Goal: Information Seeking & Learning: Learn about a topic

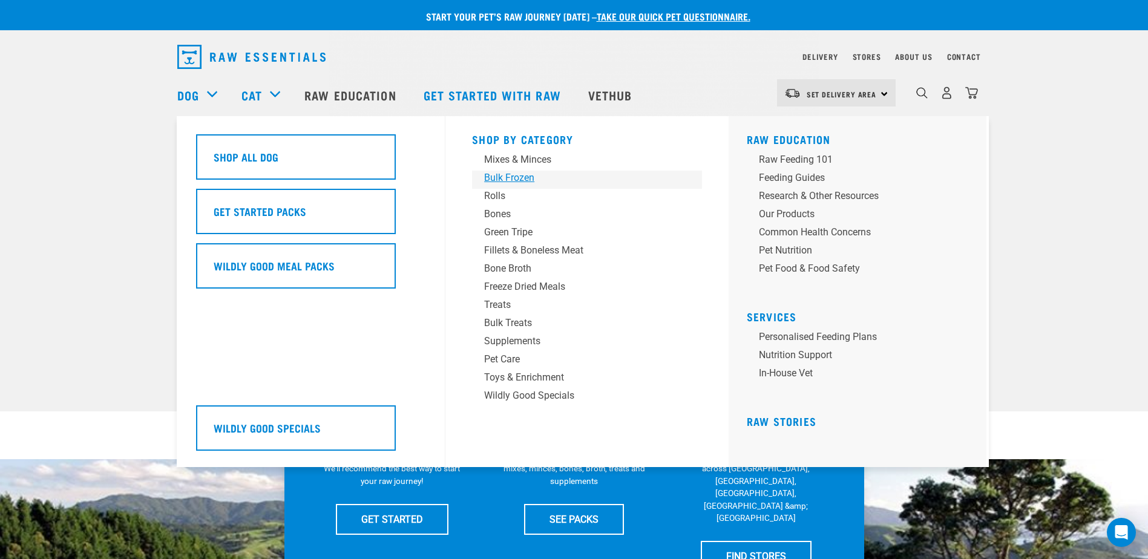
click at [499, 178] on div "Bulk Frozen" at bounding box center [578, 178] width 189 height 15
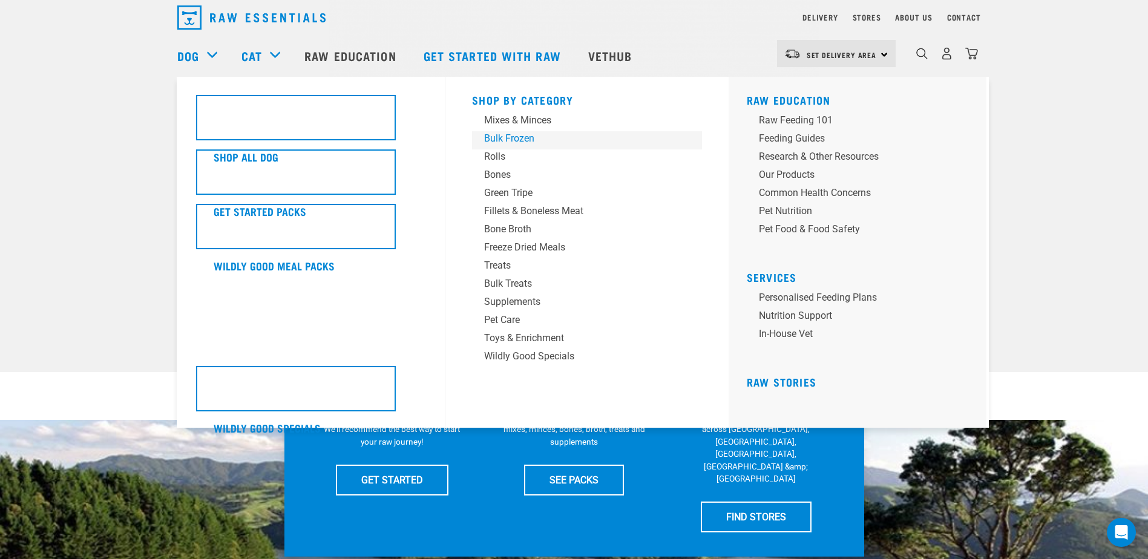
scroll to position [61, 0]
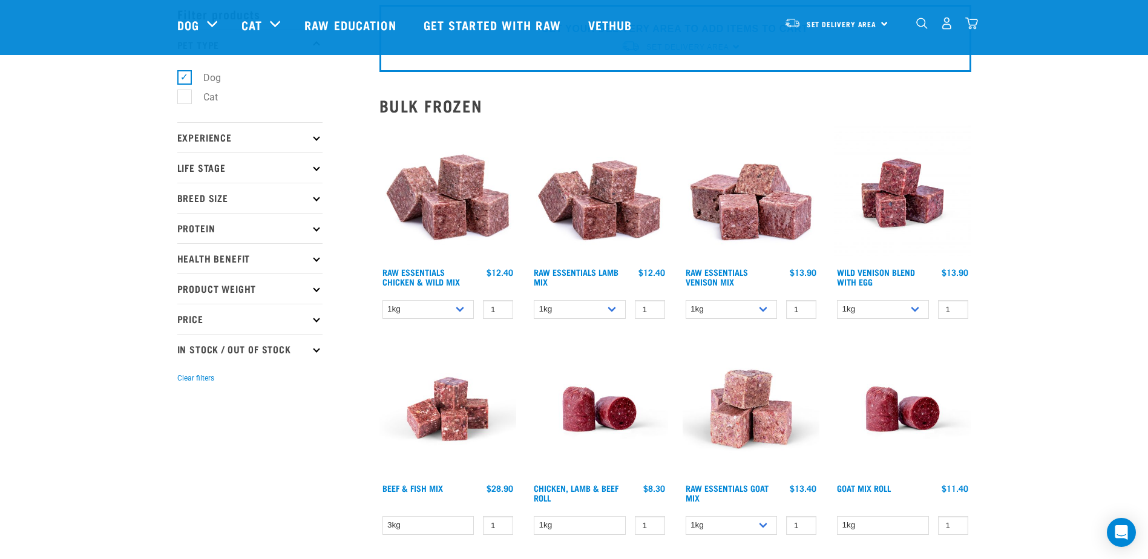
scroll to position [121, 0]
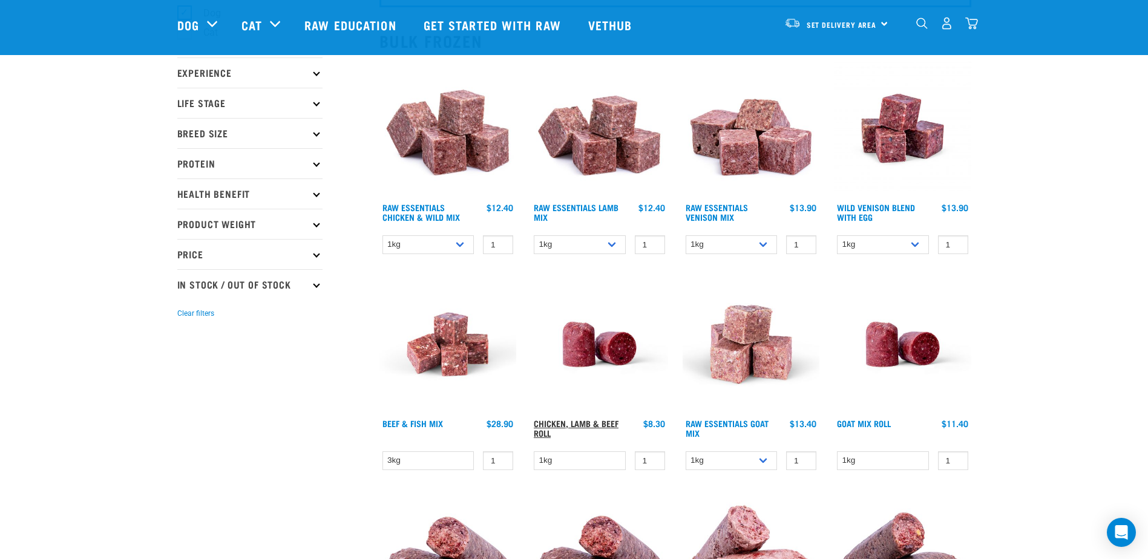
click at [589, 427] on link "Chicken, Lamb & Beef Roll" at bounding box center [576, 428] width 85 height 14
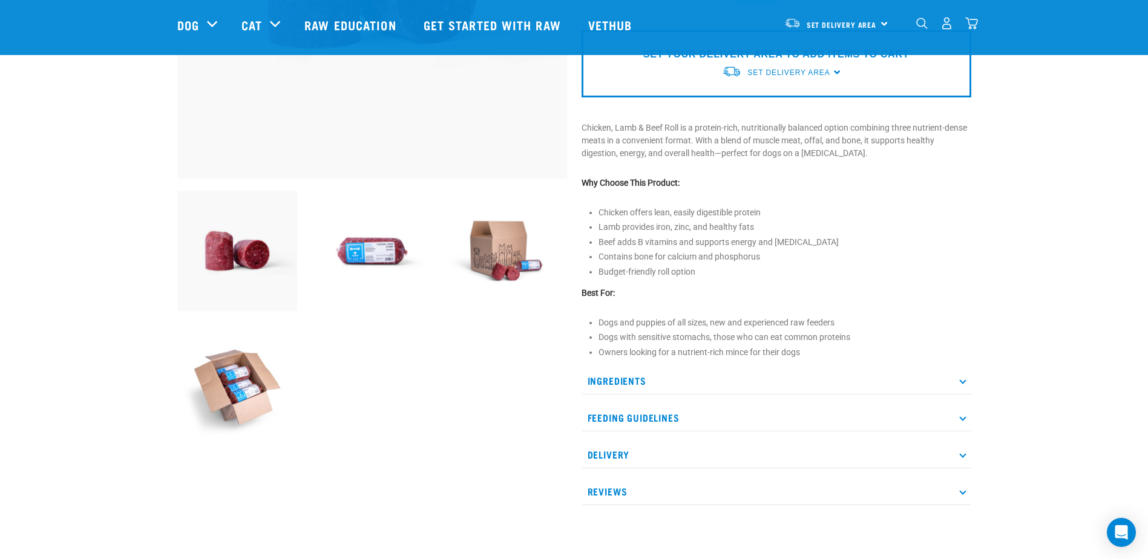
scroll to position [303, 0]
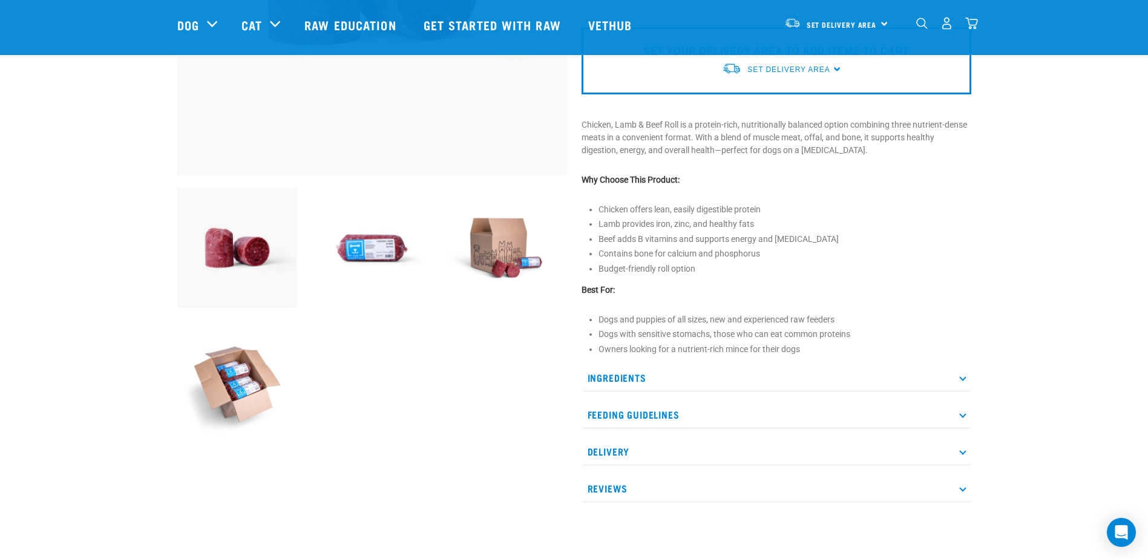
click at [600, 379] on p "Ingredients" at bounding box center [777, 377] width 390 height 27
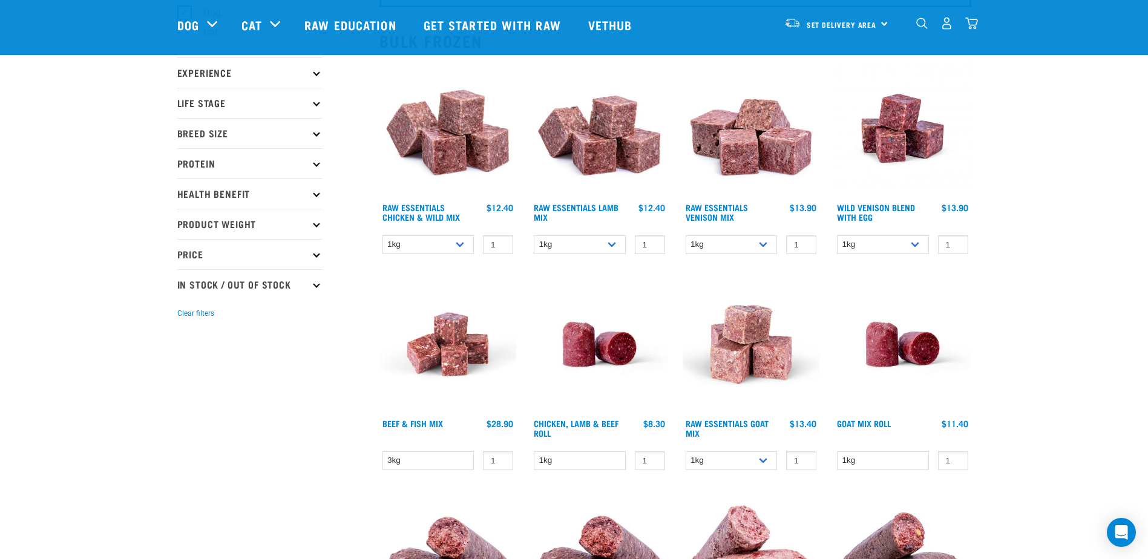
scroll to position [363, 0]
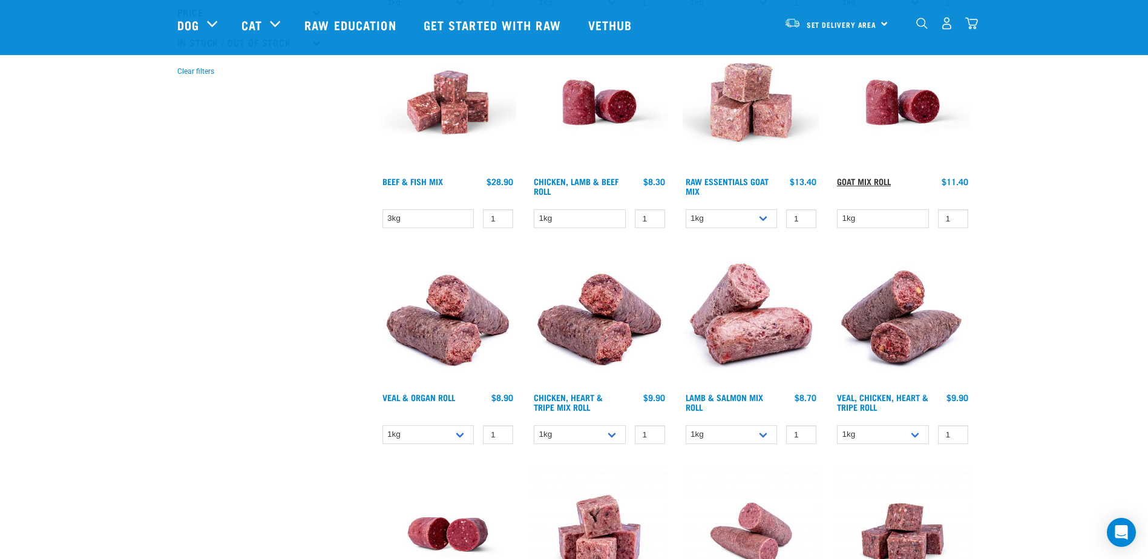
click at [855, 180] on link "Goat Mix Roll" at bounding box center [864, 181] width 54 height 4
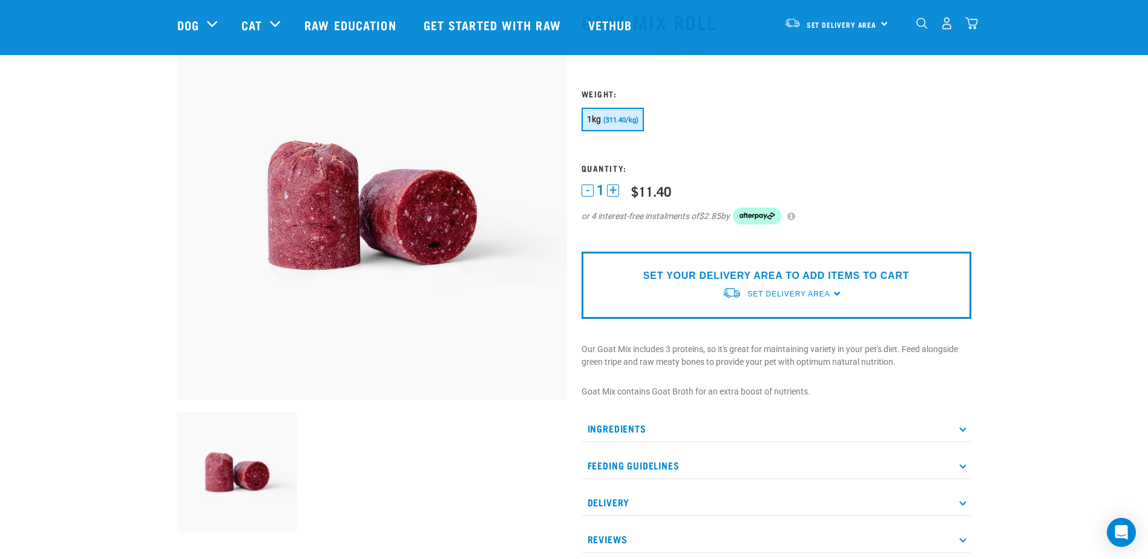
scroll to position [182, 0]
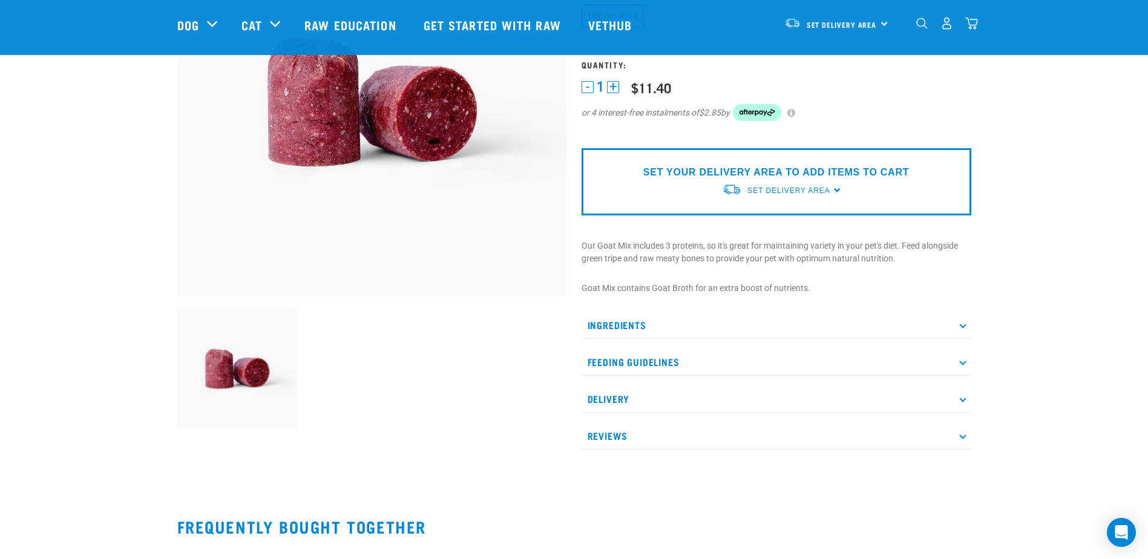
click at [623, 326] on p "Ingredients" at bounding box center [777, 325] width 390 height 27
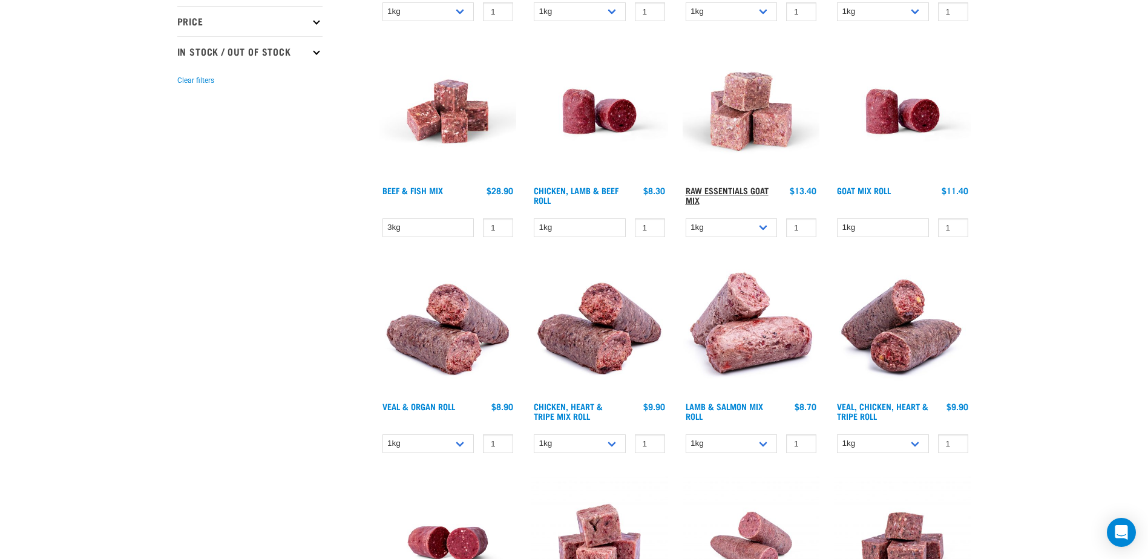
click at [748, 191] on link "Raw Essentials Goat Mix" at bounding box center [727, 195] width 83 height 14
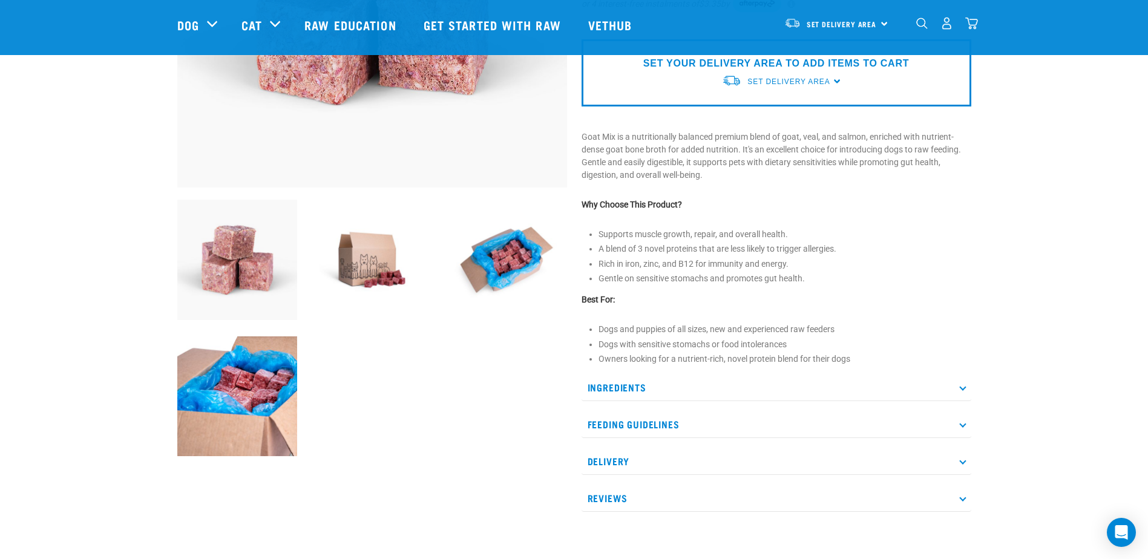
scroll to position [303, 0]
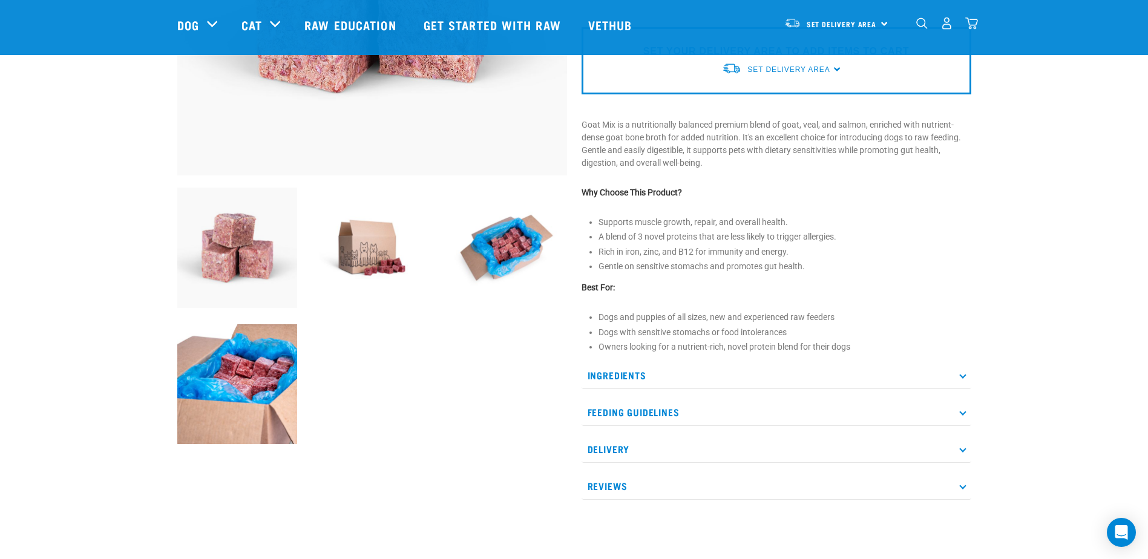
click at [736, 376] on p "Ingredients" at bounding box center [777, 375] width 390 height 27
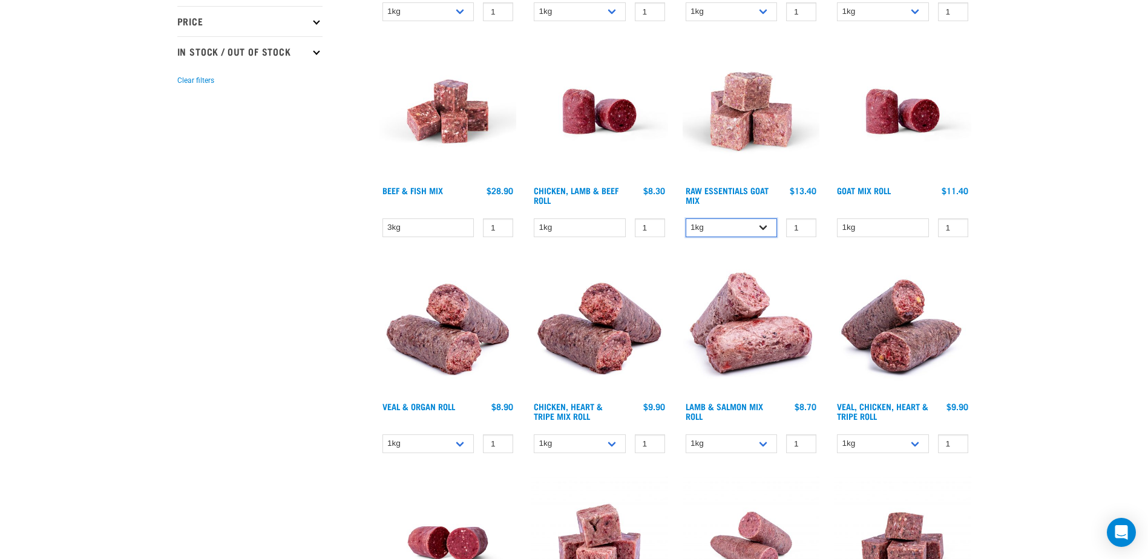
click at [744, 224] on select "1kg 3kg Bulk (10kg)" at bounding box center [732, 227] width 92 height 19
select select "344957"
click at [686, 218] on select "1kg 3kg Bulk (10kg)" at bounding box center [732, 227] width 92 height 19
click at [925, 227] on select "1kg" at bounding box center [883, 227] width 92 height 19
click at [930, 185] on div "Goat Mix Roll $11.40" at bounding box center [902, 198] width 137 height 27
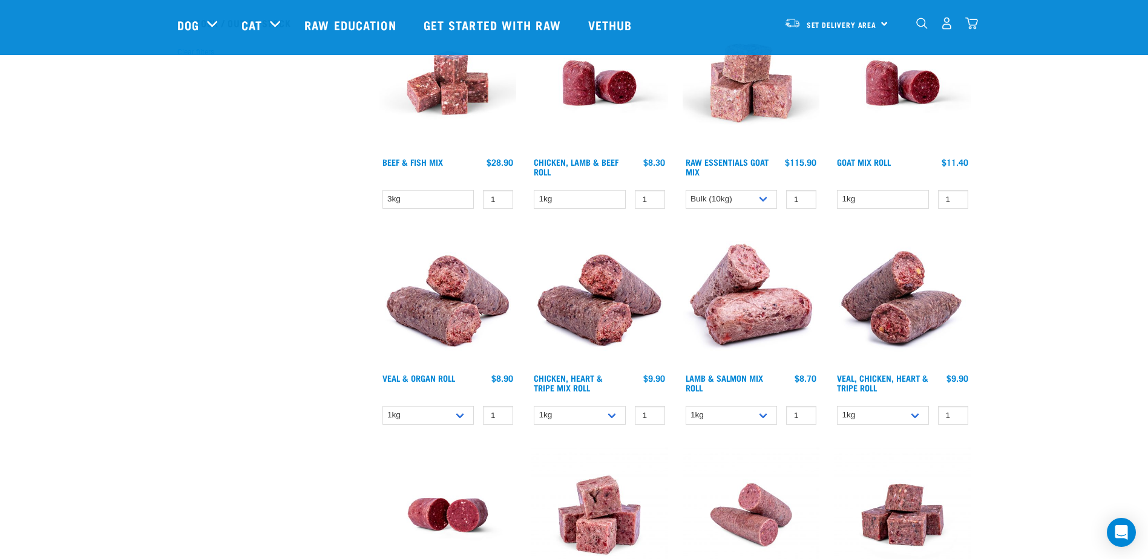
scroll to position [261, 0]
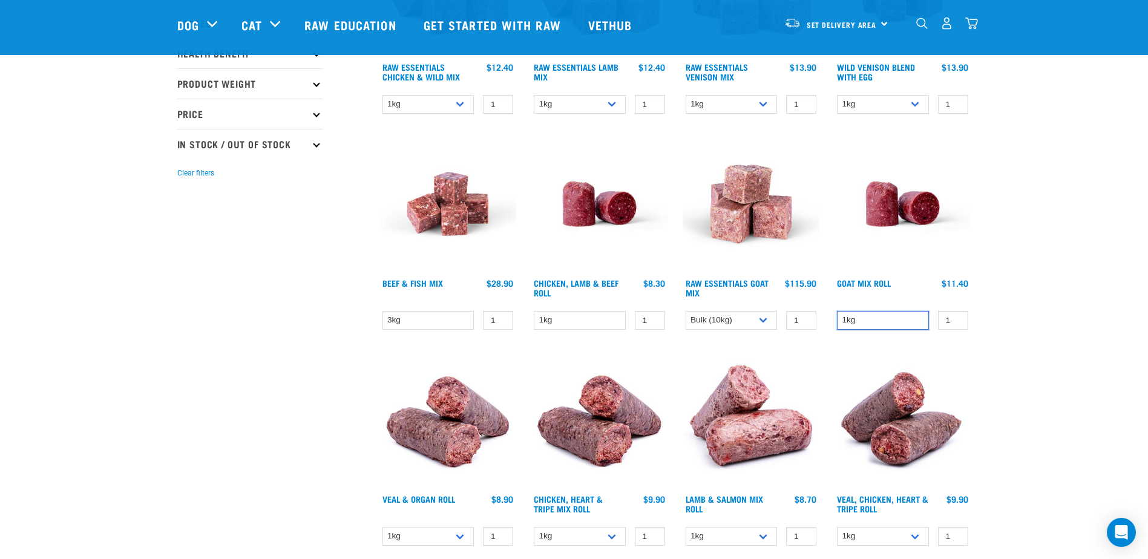
click at [861, 328] on select "1kg" at bounding box center [883, 320] width 92 height 19
click at [839, 369] on img at bounding box center [902, 420] width 137 height 137
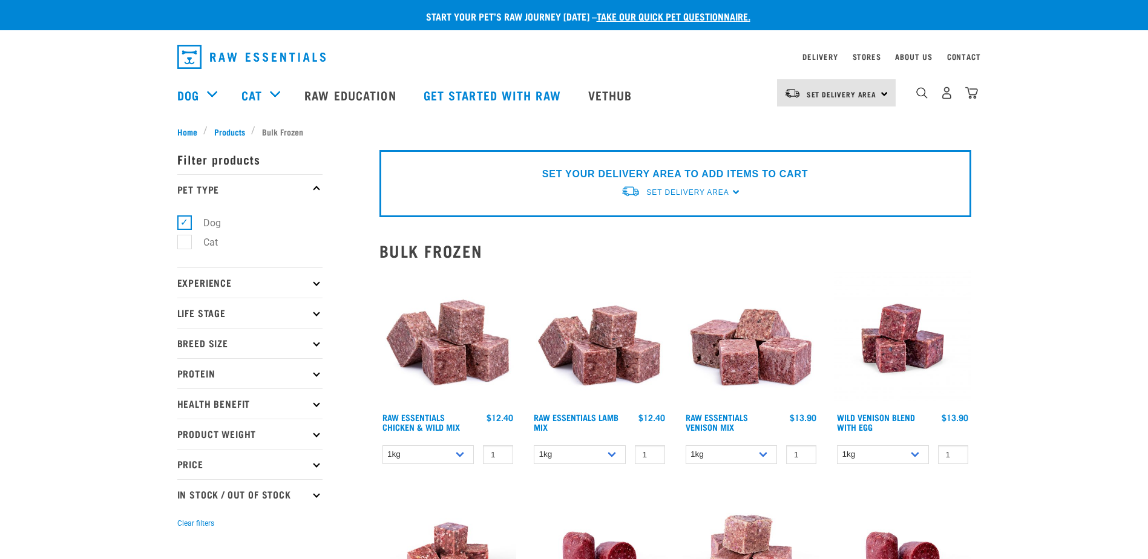
select select "344957"
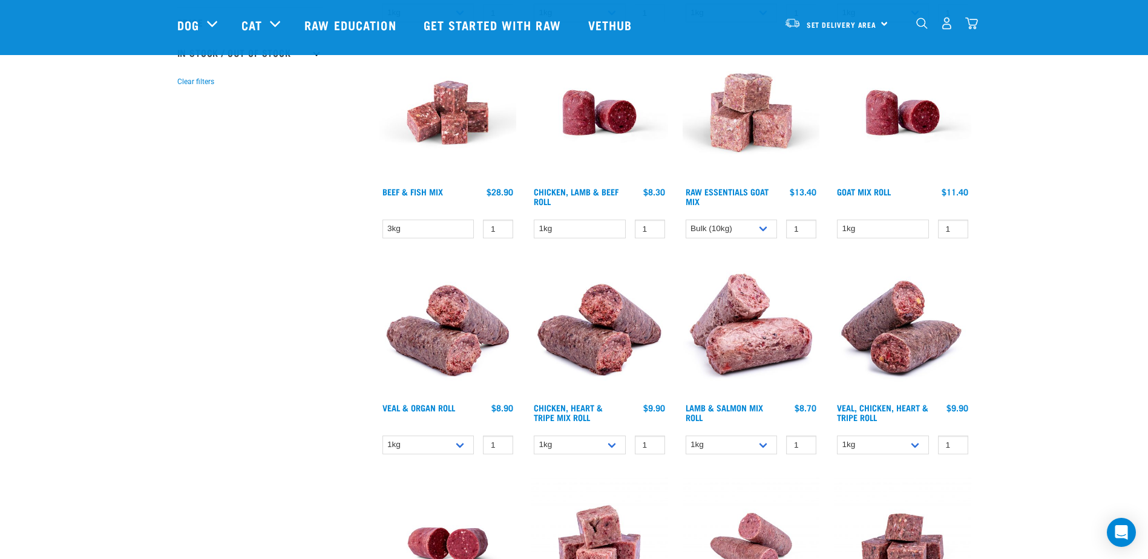
scroll to position [363, 0]
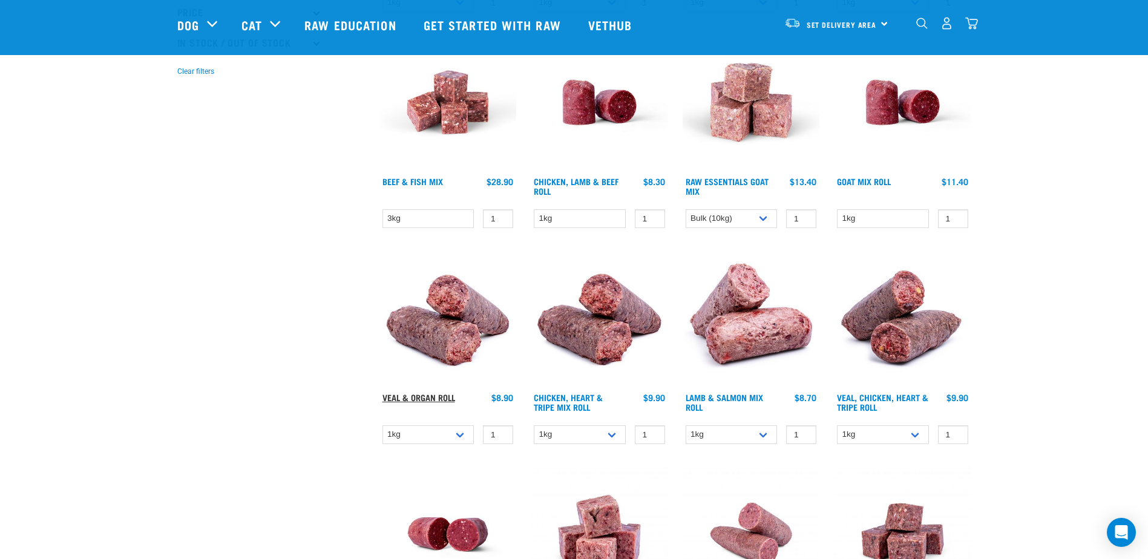
click at [439, 399] on link "Veal & Organ Roll" at bounding box center [418, 397] width 73 height 4
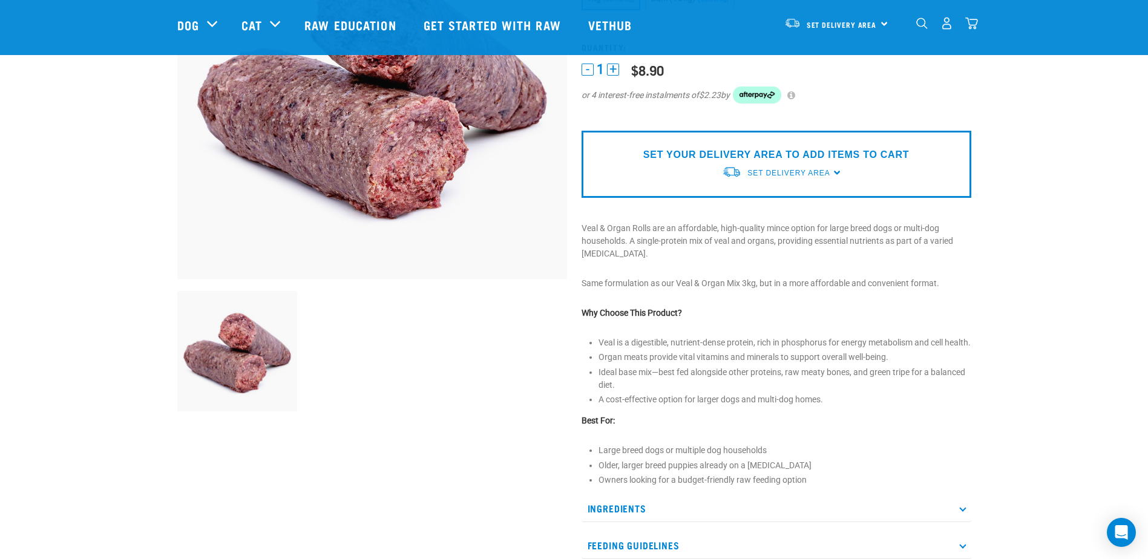
scroll to position [242, 0]
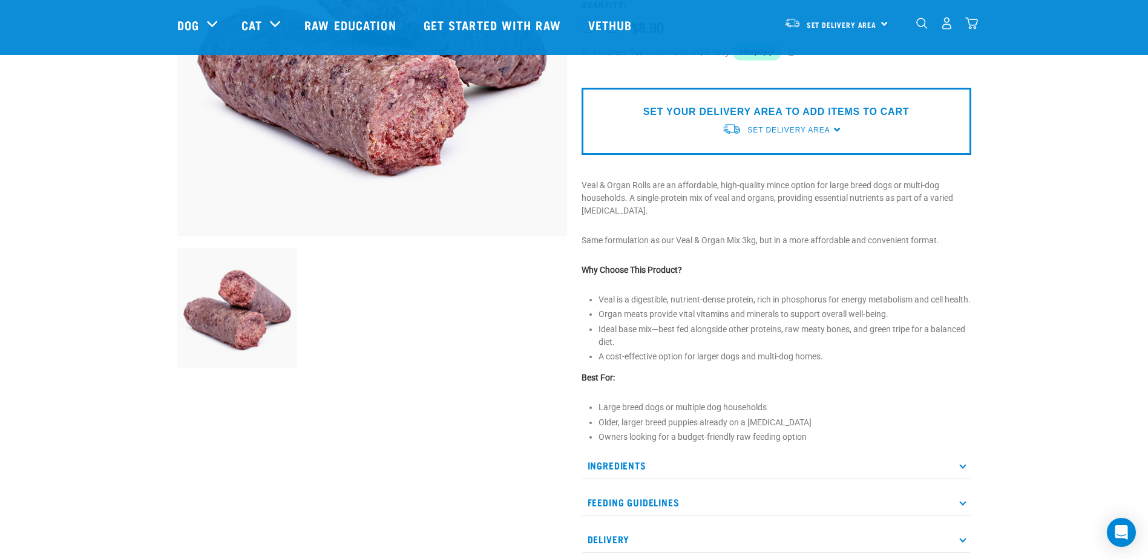
click at [632, 474] on p "Ingredients" at bounding box center [777, 465] width 390 height 27
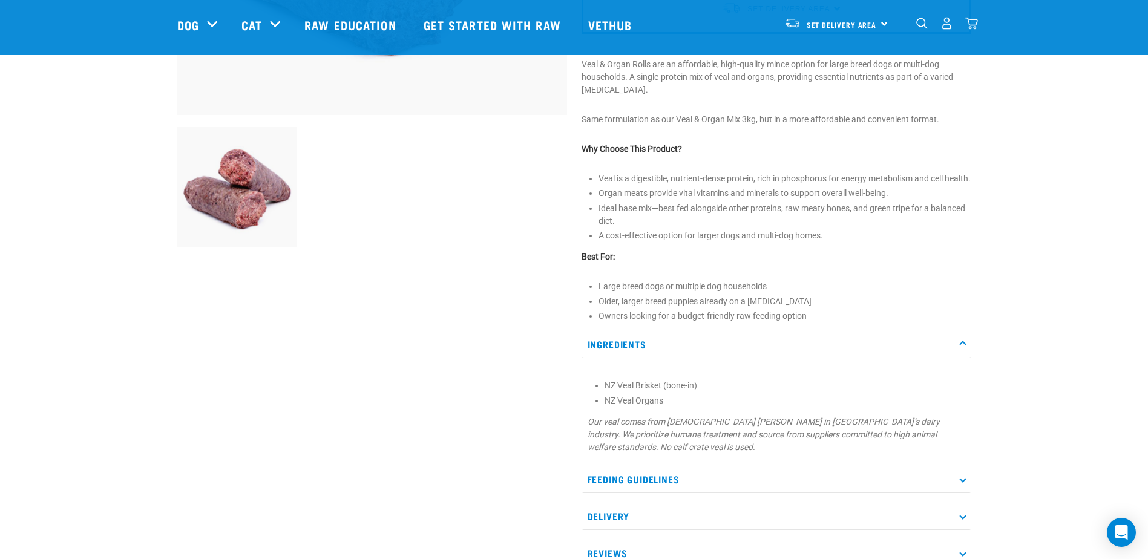
scroll to position [121, 0]
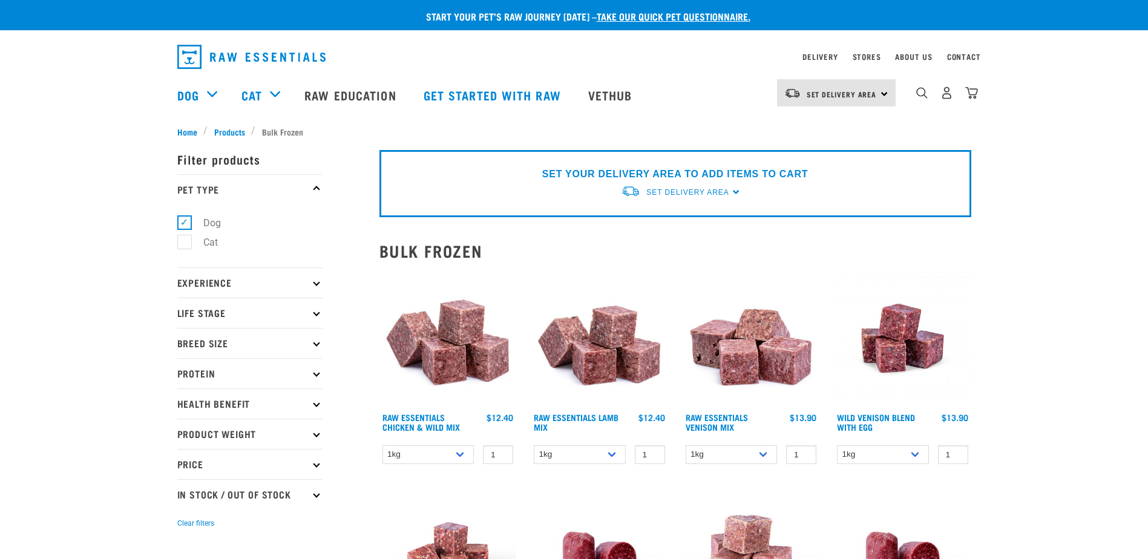
select select "344957"
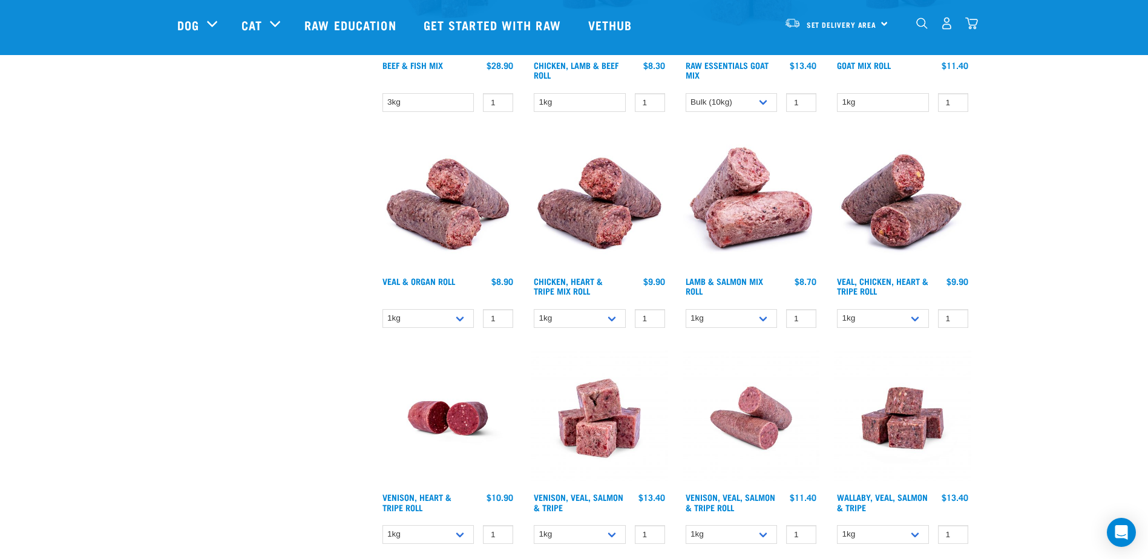
scroll to position [322, 0]
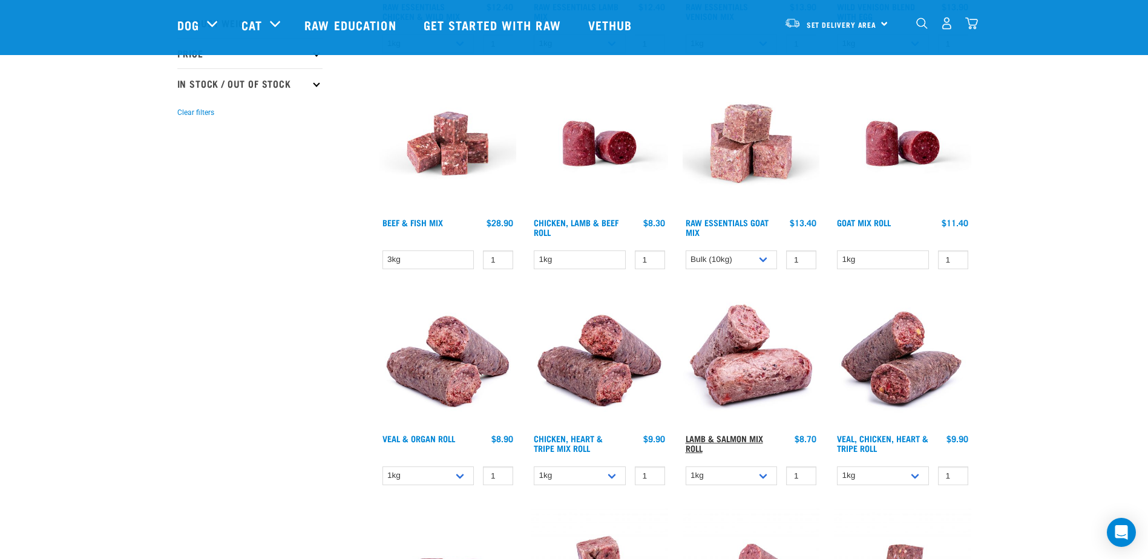
click at [703, 436] on link "Lamb & Salmon Mix Roll" at bounding box center [724, 443] width 77 height 14
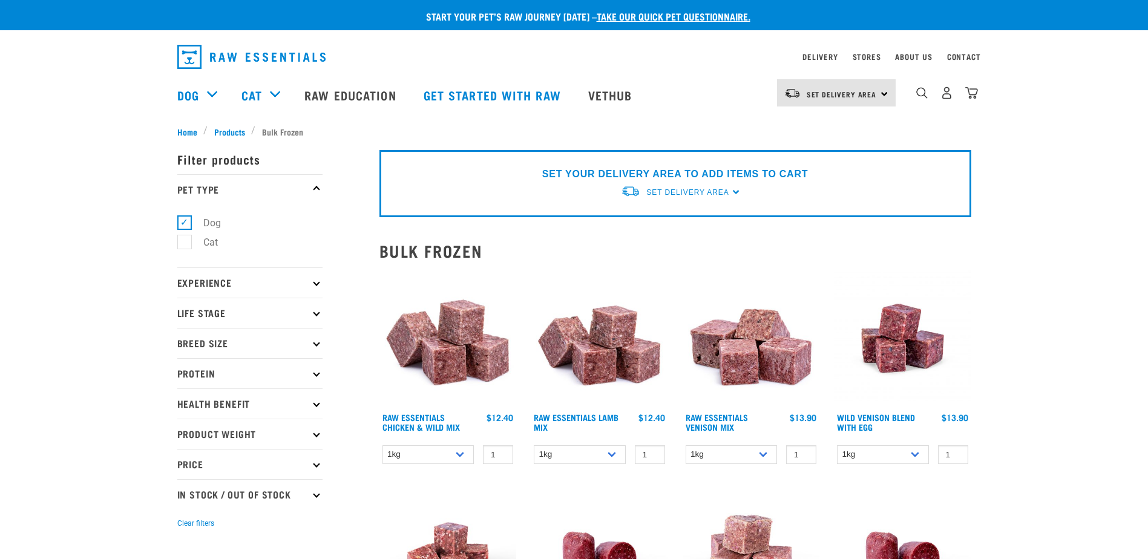
select select "344957"
click at [761, 458] on select "1kg 3kg" at bounding box center [732, 454] width 92 height 19
click at [614, 458] on select "1kg 3kg Bulk (10kg)" at bounding box center [580, 454] width 92 height 19
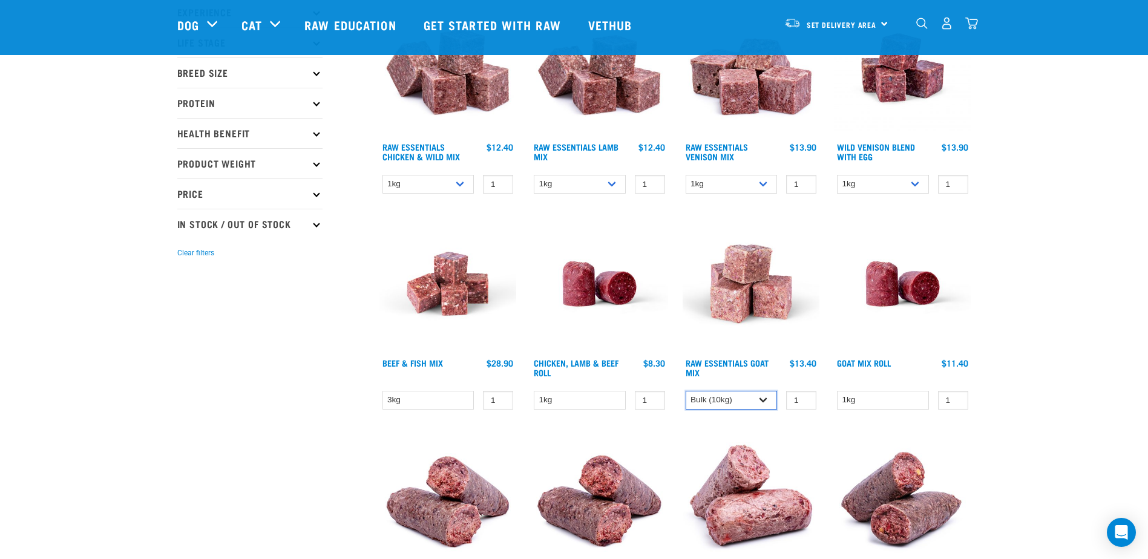
click at [697, 400] on select "1kg 3kg Bulk (10kg)" at bounding box center [732, 400] width 92 height 19
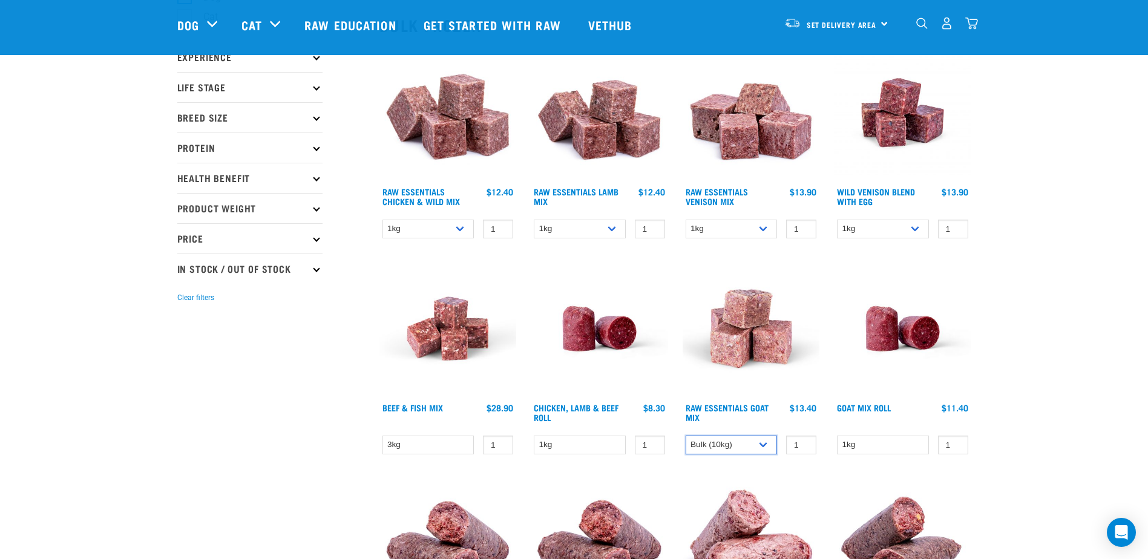
scroll to position [121, 0]
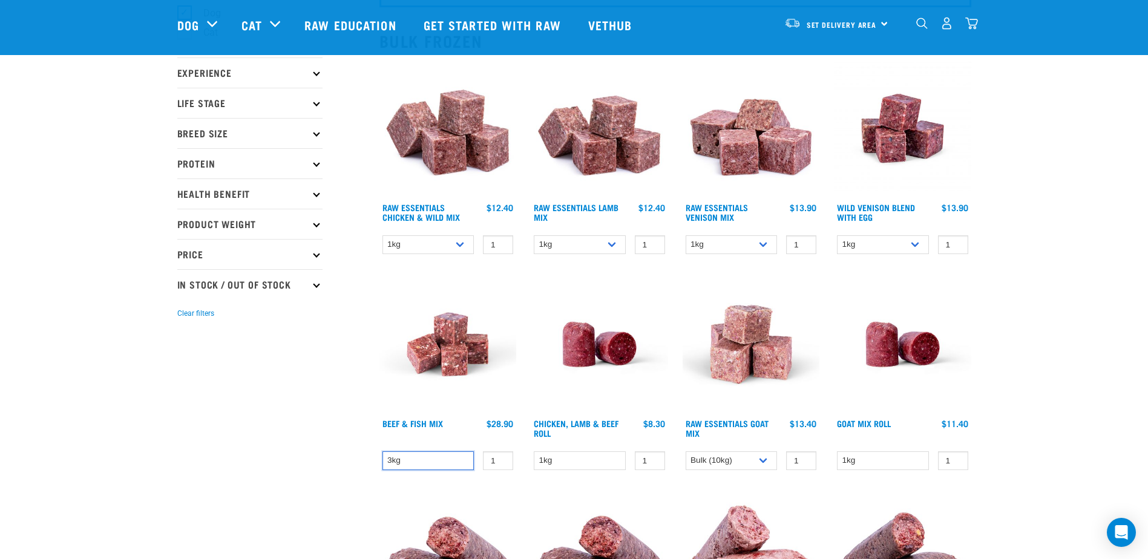
click at [464, 463] on select "3kg" at bounding box center [428, 460] width 92 height 19
click at [409, 425] on link "Beef & Fish Mix" at bounding box center [412, 423] width 61 height 4
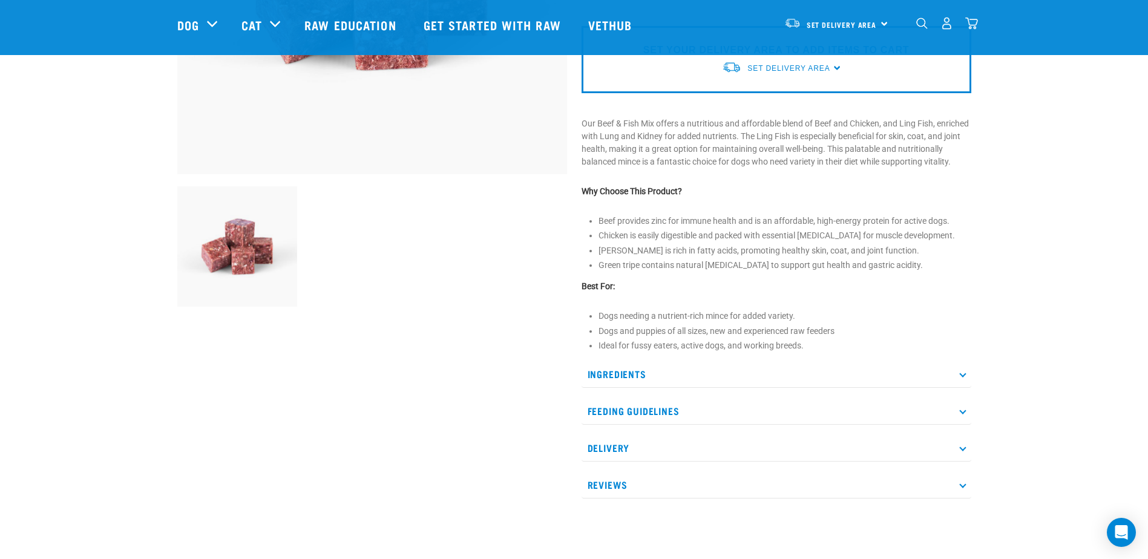
scroll to position [363, 0]
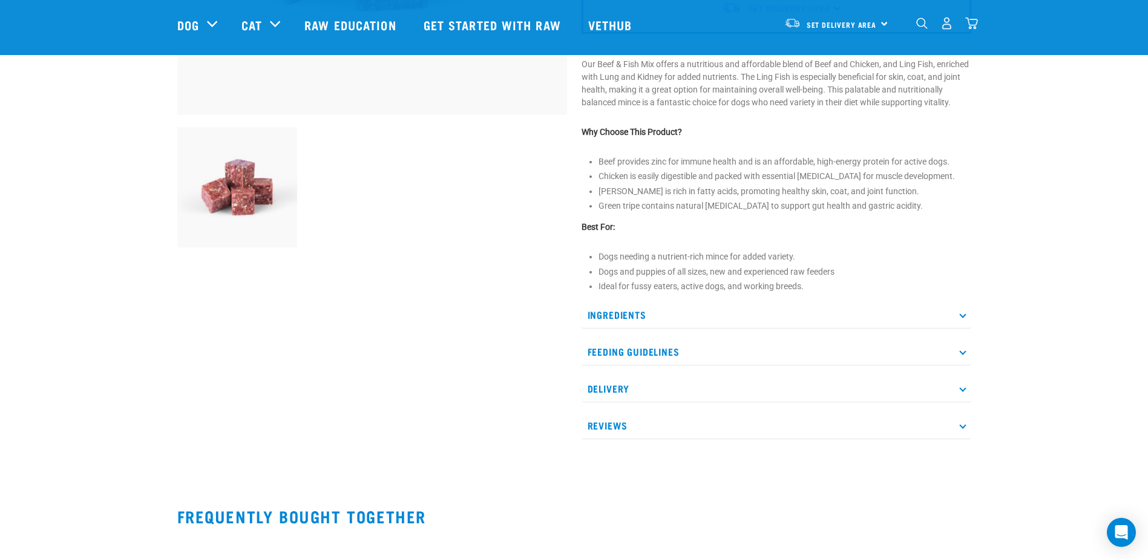
click at [611, 323] on p "Ingredients" at bounding box center [777, 314] width 390 height 27
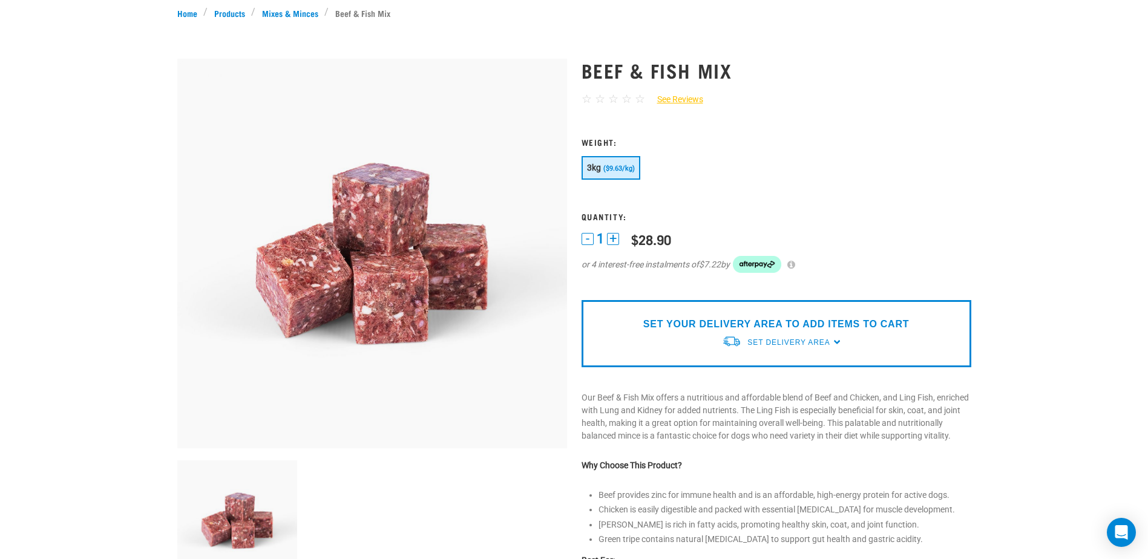
scroll to position [0, 0]
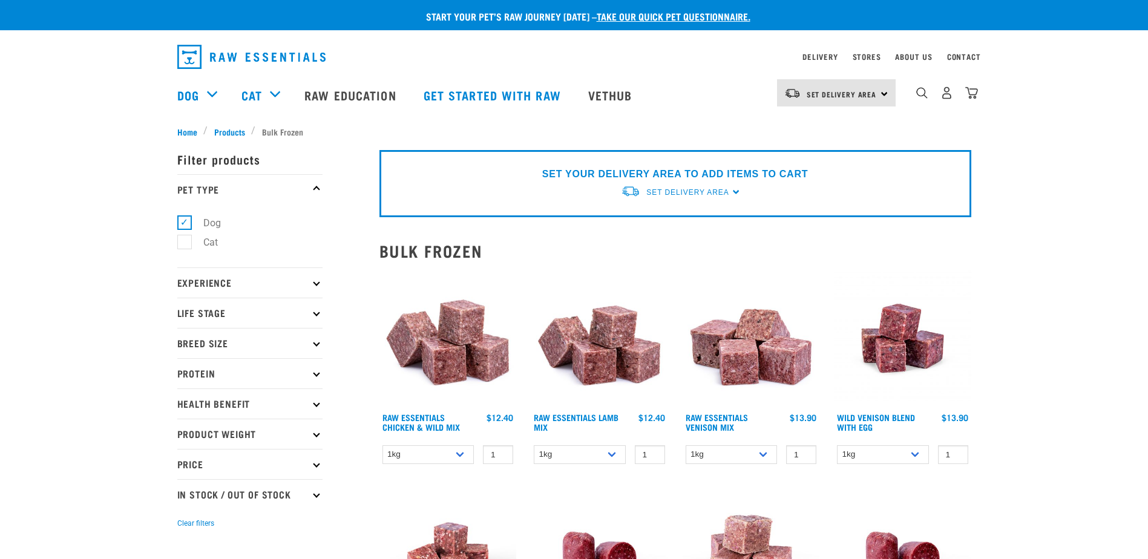
select select "344957"
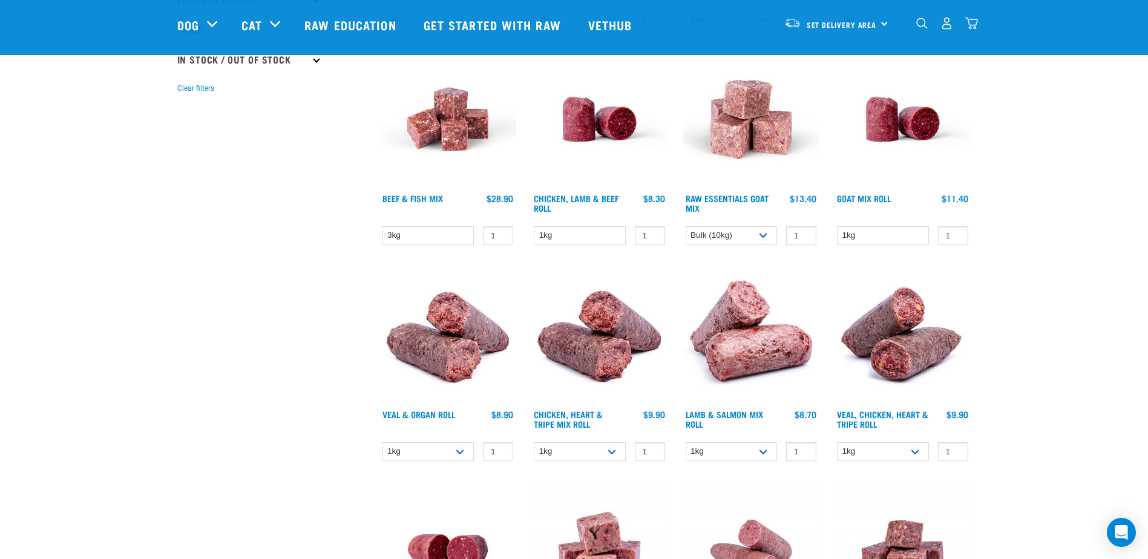
scroll to position [363, 0]
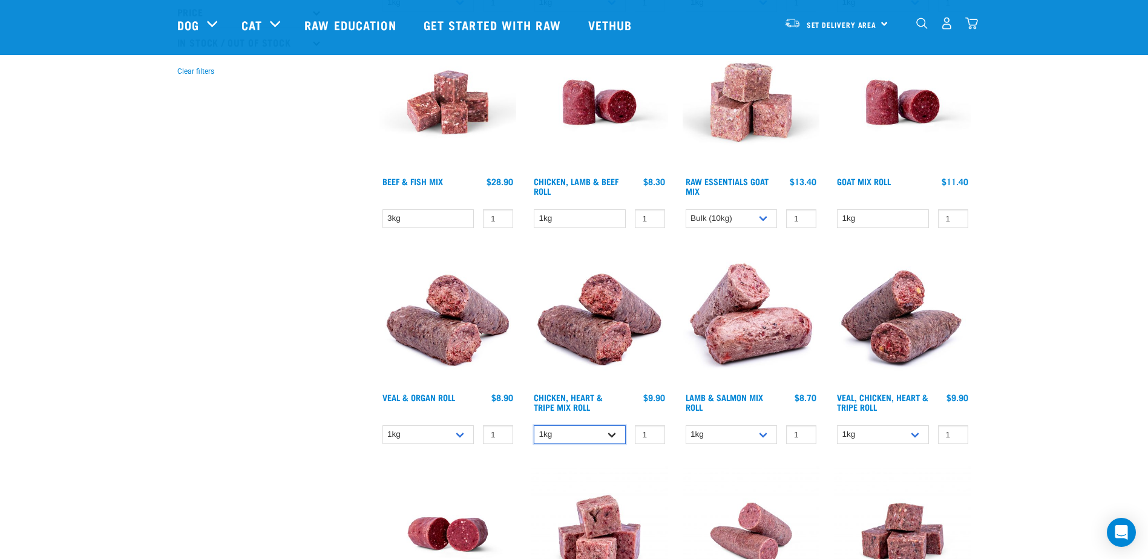
click at [610, 438] on select "1kg Bulk (20kg)" at bounding box center [580, 434] width 92 height 19
click at [465, 435] on select "1kg Bulk (10kg)" at bounding box center [428, 434] width 92 height 19
select select "920"
click at [382, 425] on select "1kg Bulk (10kg)" at bounding box center [428, 434] width 92 height 19
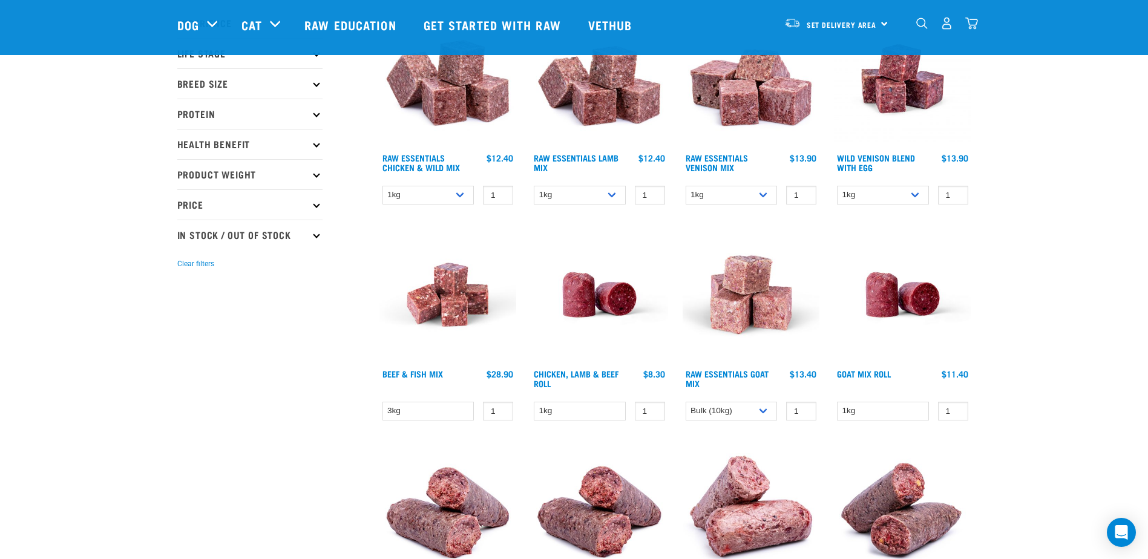
scroll to position [182, 0]
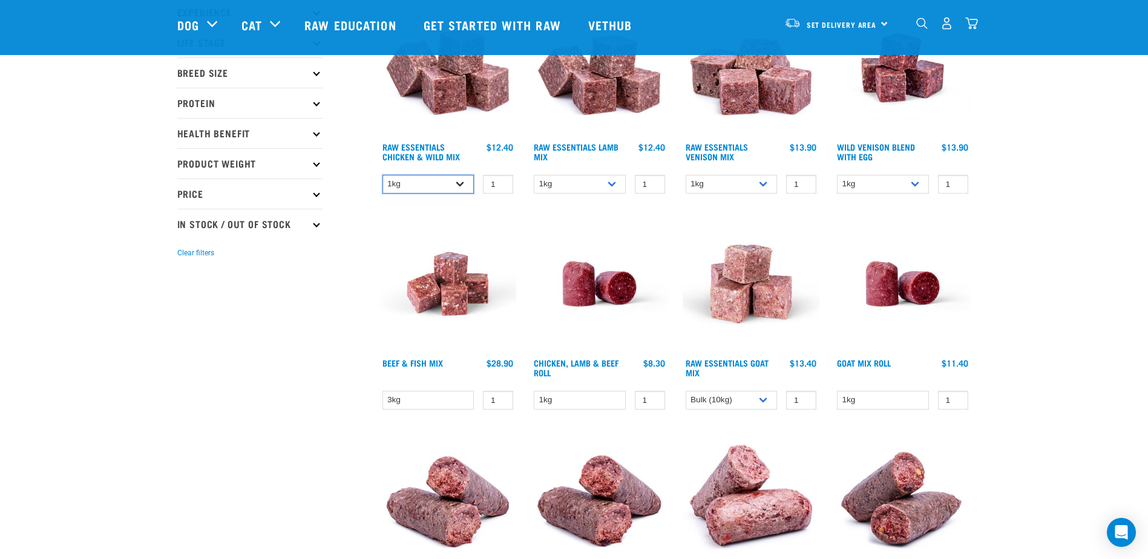
click at [458, 189] on select "1kg 3kg Bulk (10kg)" at bounding box center [428, 184] width 92 height 19
select select "14881"
click at [382, 175] on select "1kg 3kg Bulk (10kg)" at bounding box center [428, 184] width 92 height 19
click at [458, 402] on select "3kg" at bounding box center [428, 400] width 92 height 19
click at [603, 185] on select "1kg 3kg Bulk (10kg)" at bounding box center [580, 184] width 92 height 19
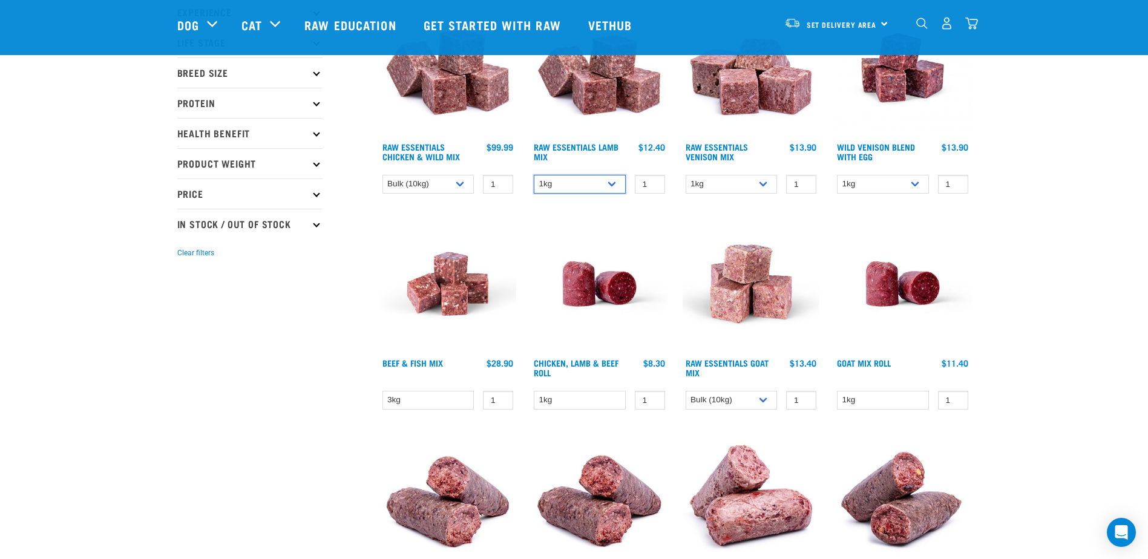
select select "341961"
click at [534, 175] on select "1kg 3kg Bulk (10kg)" at bounding box center [580, 184] width 92 height 19
drag, startPoint x: 770, startPoint y: 185, endPoint x: 764, endPoint y: 187, distance: 6.3
click at [770, 185] on select "1kg 3kg" at bounding box center [732, 184] width 92 height 19
select select "712"
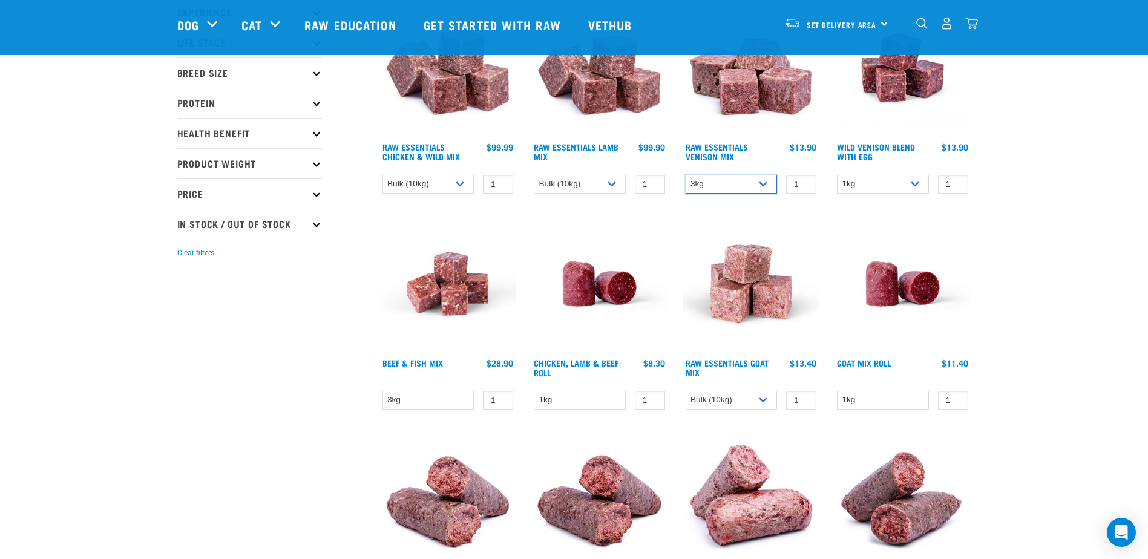
click at [686, 175] on select "1kg 3kg" at bounding box center [732, 184] width 92 height 19
click at [464, 184] on select "1kg 3kg Bulk (10kg)" at bounding box center [428, 184] width 92 height 19
select select "709"
click at [382, 175] on select "1kg 3kg Bulk (10kg)" at bounding box center [428, 184] width 92 height 19
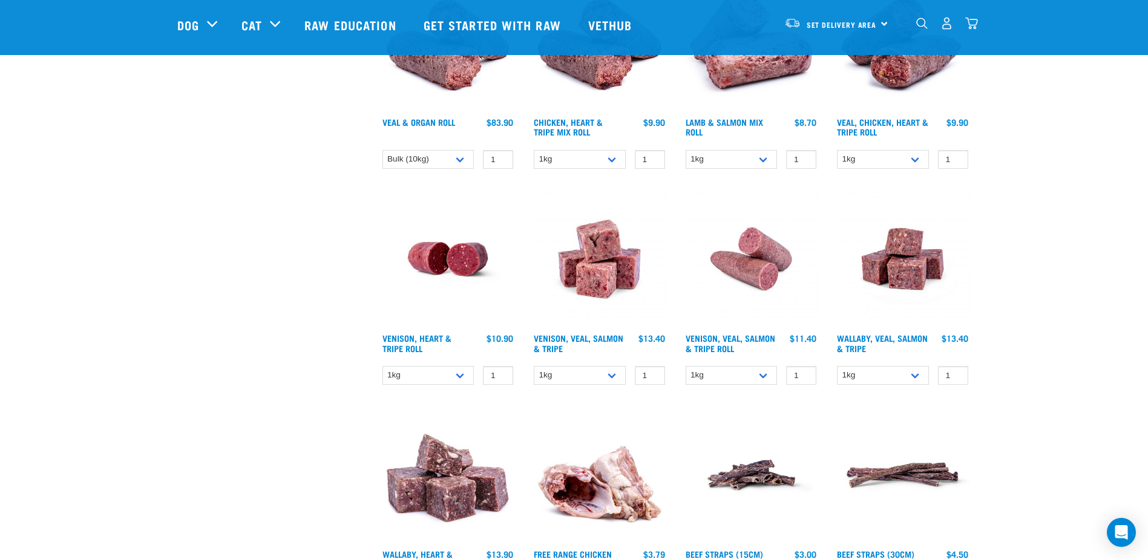
scroll to position [484, 0]
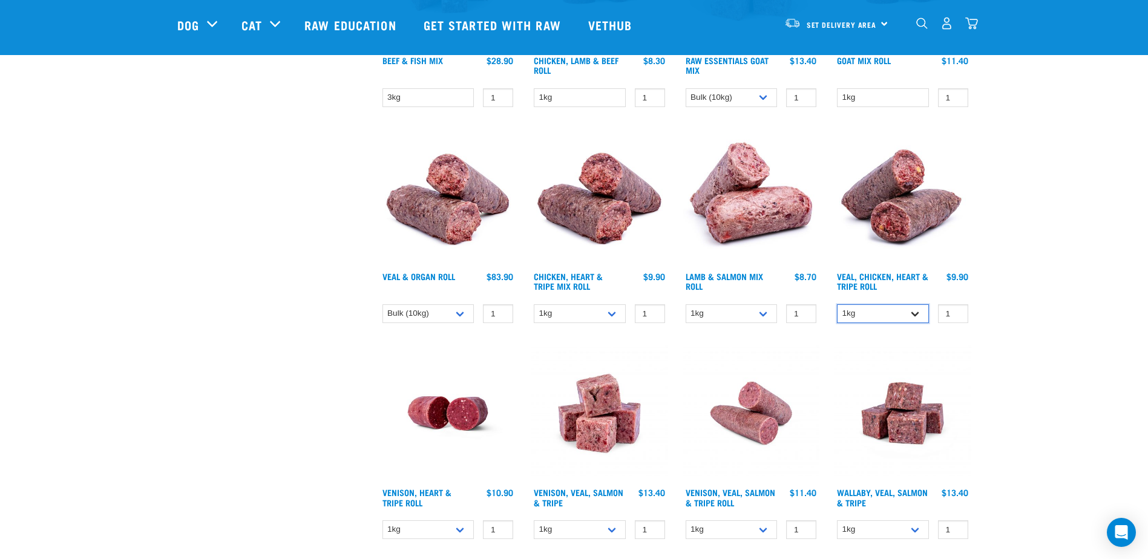
click at [919, 312] on select "1kg Bulk (10kg)" at bounding box center [883, 313] width 92 height 19
select select "176976"
click at [837, 304] on select "1kg Bulk (10kg)" at bounding box center [883, 313] width 92 height 19
click at [762, 317] on select "1kg Bulk (10kg)" at bounding box center [732, 313] width 92 height 19
select select "913"
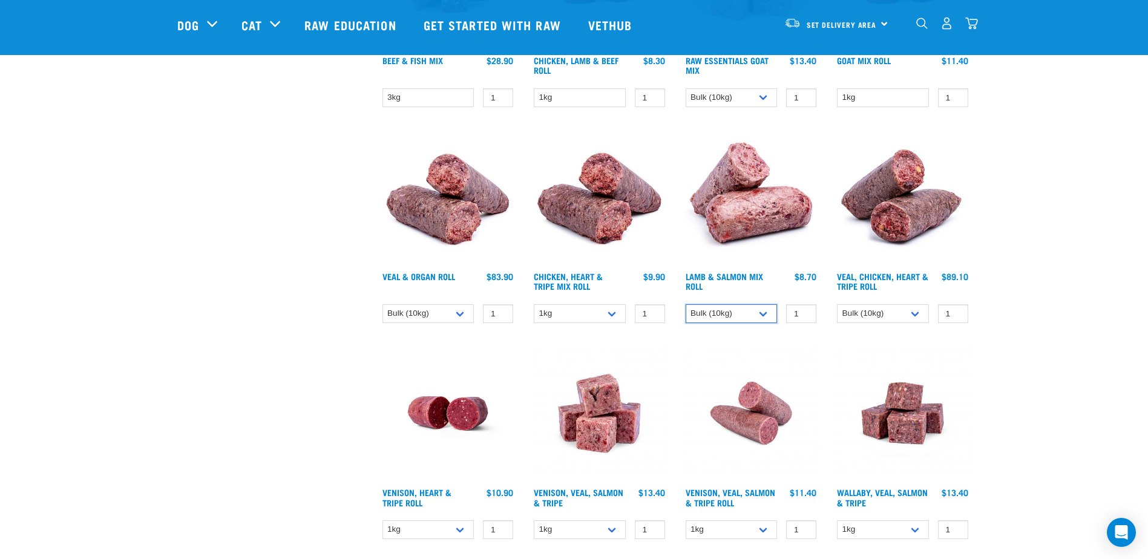
click at [686, 304] on select "1kg Bulk (10kg)" at bounding box center [732, 313] width 92 height 19
click at [464, 320] on select "1kg Bulk (10kg)" at bounding box center [428, 313] width 92 height 19
click at [382, 304] on select "1kg Bulk (10kg)" at bounding box center [428, 313] width 92 height 19
click at [592, 315] on select "1kg Bulk (20kg)" at bounding box center [580, 313] width 92 height 19
select select "315348"
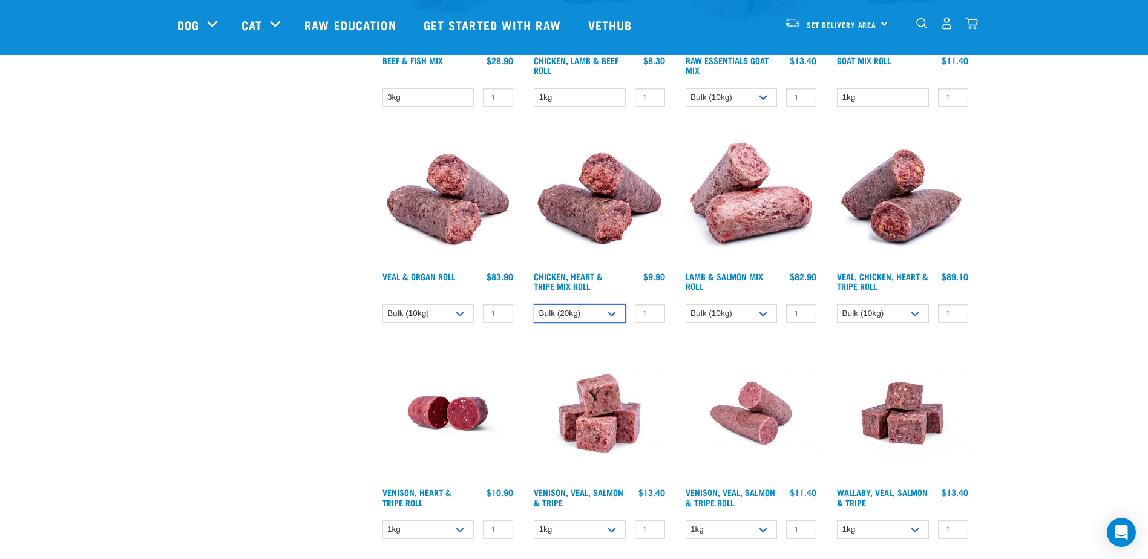
click at [534, 304] on select "1kg Bulk (20kg)" at bounding box center [580, 313] width 92 height 19
click at [586, 282] on link "Chicken, Heart & Tripe Mix Roll" at bounding box center [568, 281] width 69 height 14
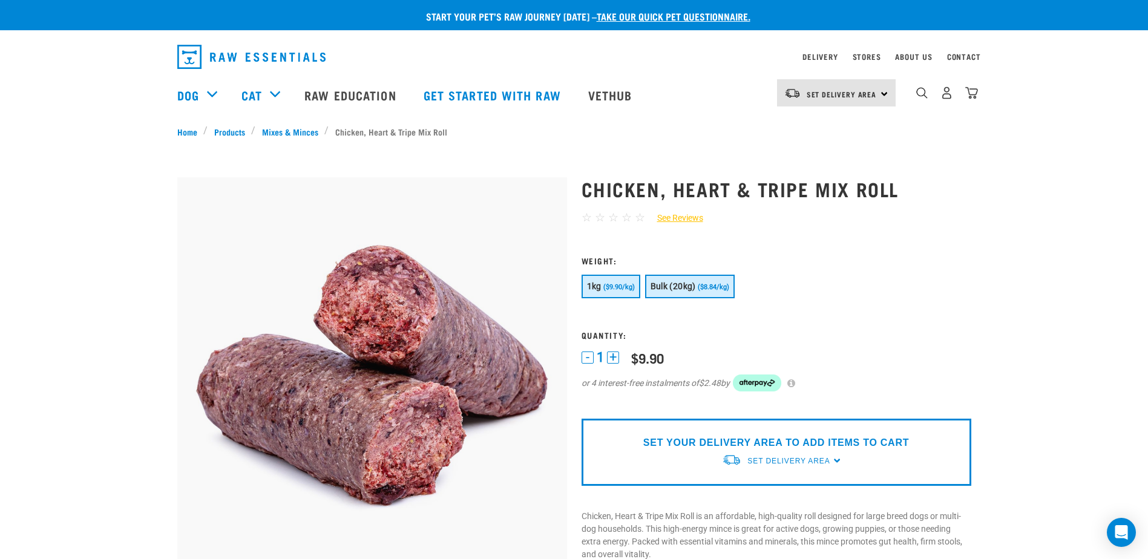
click at [725, 292] on button "Bulk (20kg) ($8.84/kg)" at bounding box center [690, 287] width 90 height 24
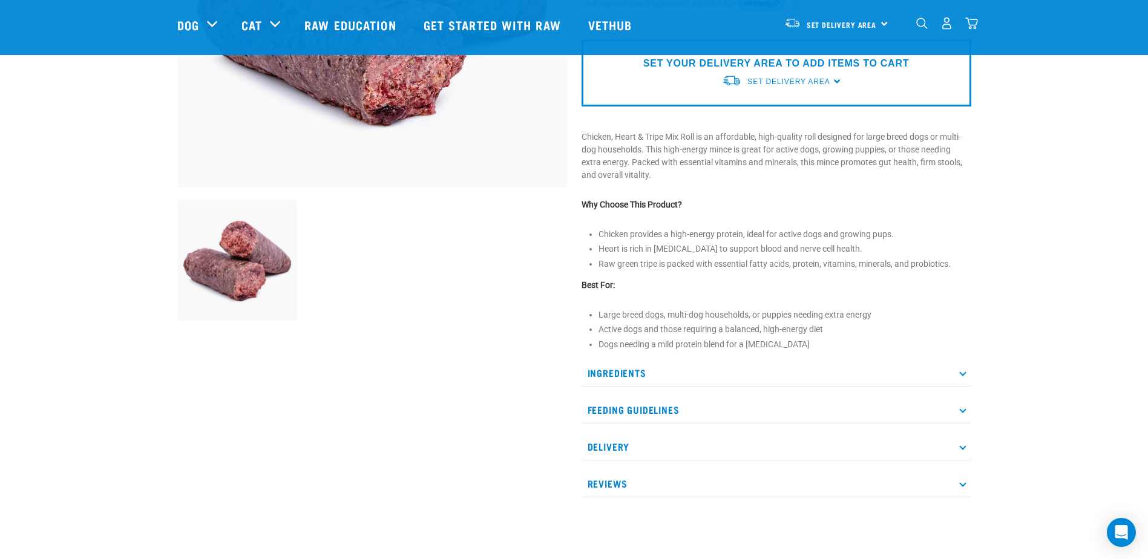
scroll to position [303, 0]
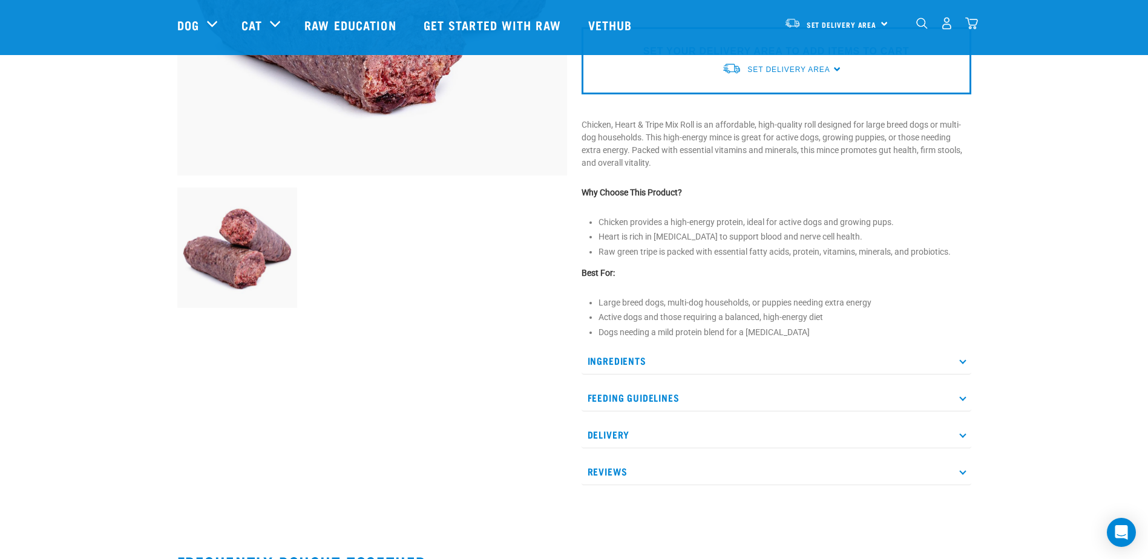
click at [649, 356] on p "Ingredients" at bounding box center [777, 360] width 390 height 27
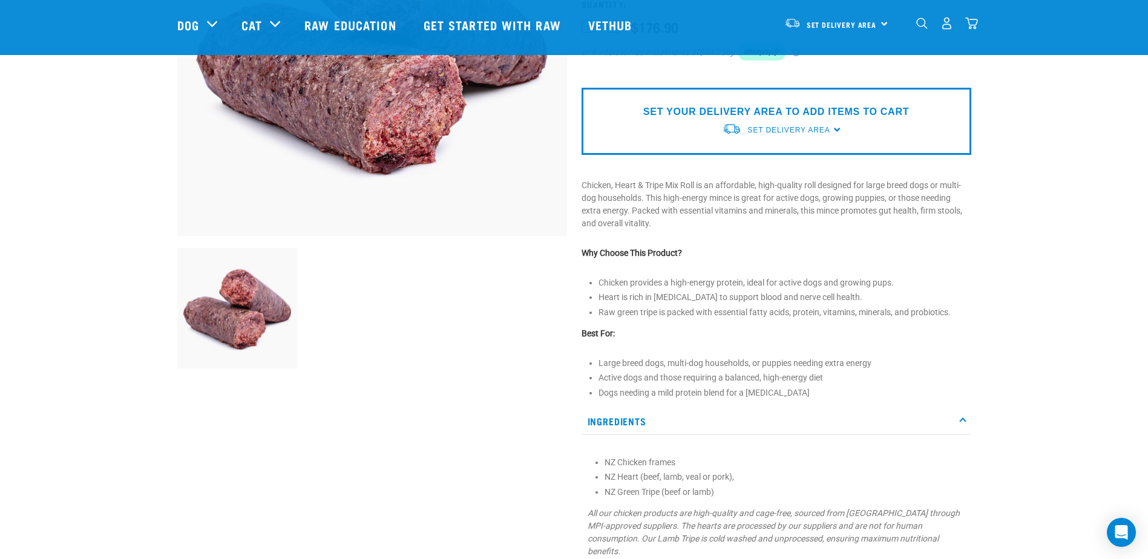
scroll to position [0, 0]
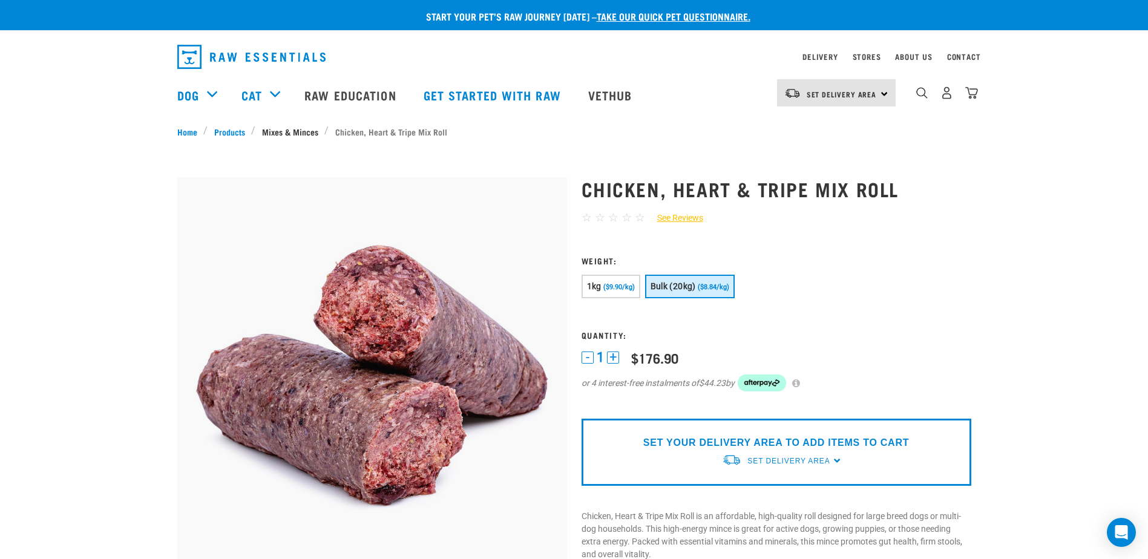
click at [281, 136] on link "Mixes & Minces" at bounding box center [289, 131] width 69 height 13
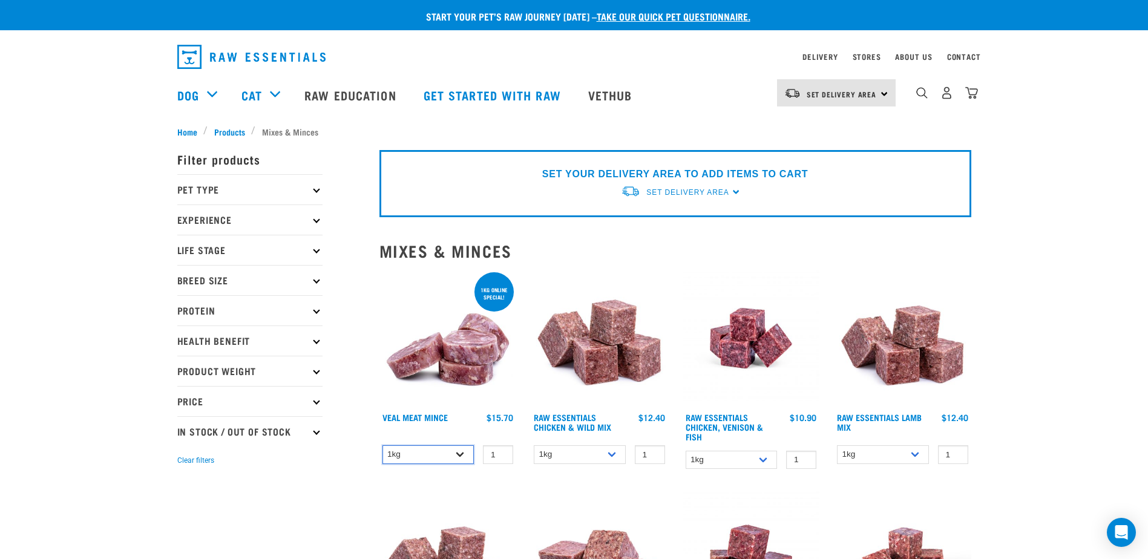
click at [451, 455] on select "1kg 3kg" at bounding box center [428, 454] width 92 height 19
select select "703"
click at [382, 445] on select "1kg 3kg" at bounding box center [428, 454] width 92 height 19
click at [460, 366] on img at bounding box center [447, 338] width 137 height 137
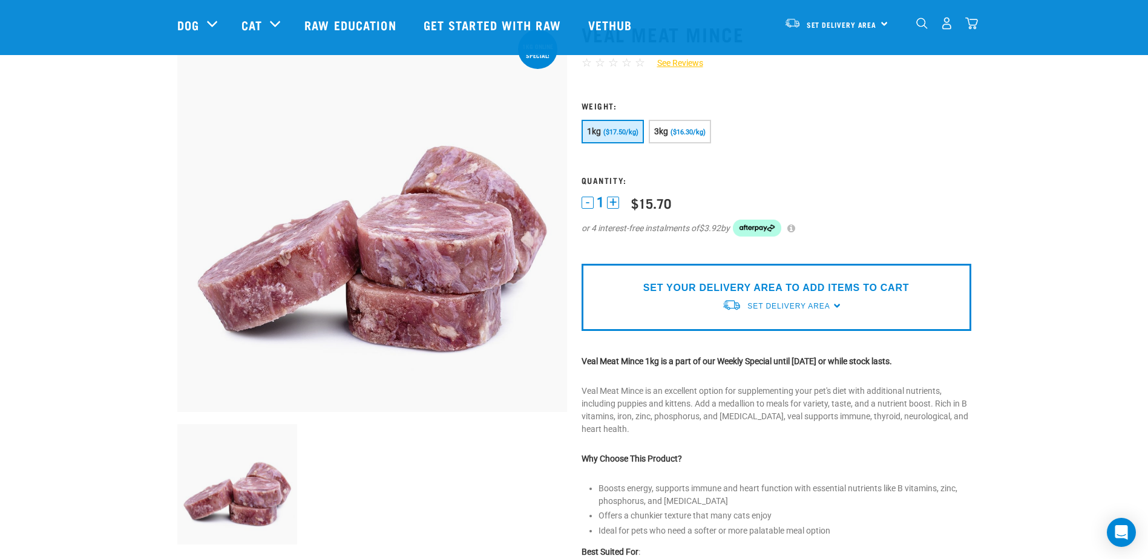
scroll to position [242, 0]
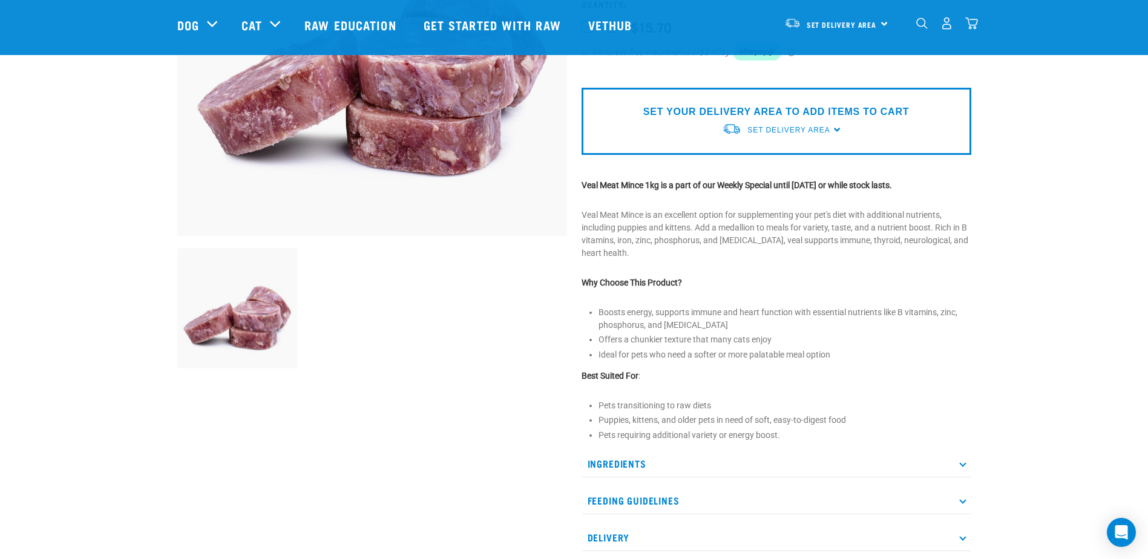
click at [604, 456] on p "Ingredients" at bounding box center [777, 463] width 390 height 27
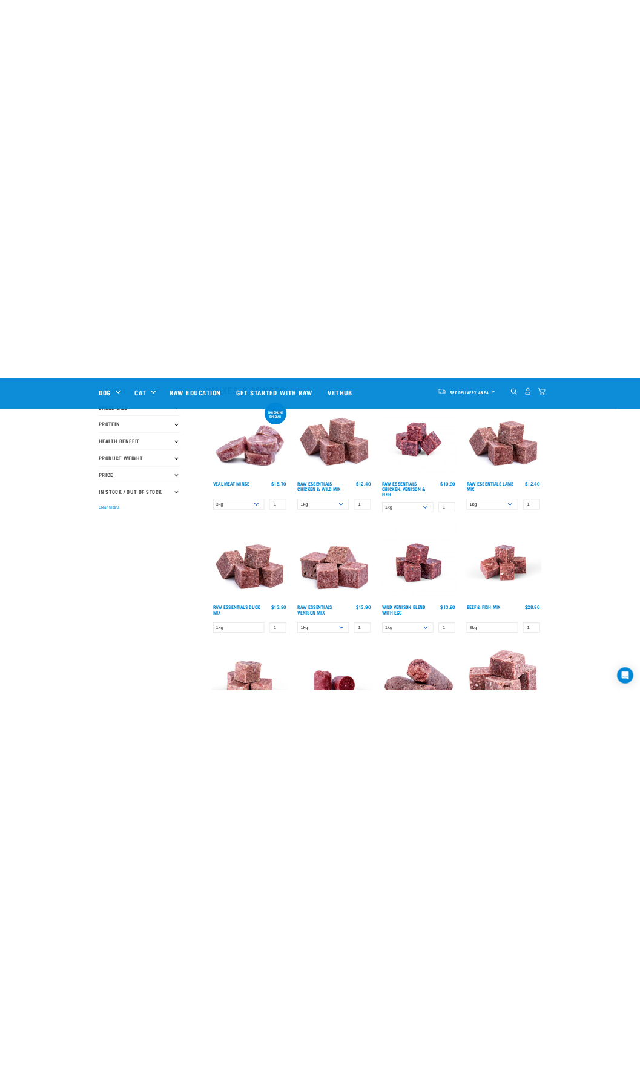
scroll to position [182, 0]
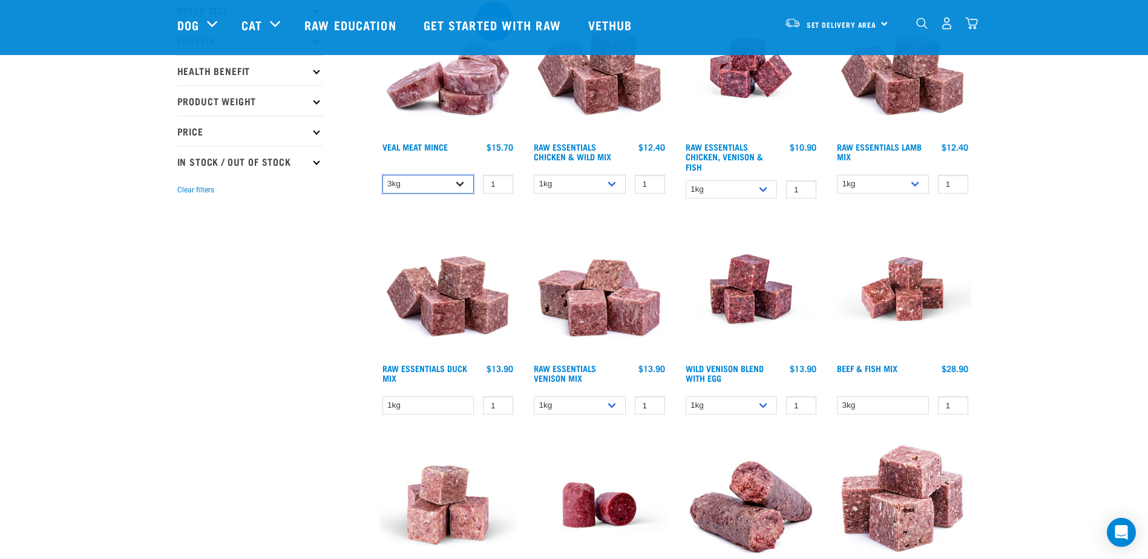
click at [459, 189] on select "1kg 3kg" at bounding box center [428, 184] width 92 height 19
click at [382, 175] on select "1kg 3kg" at bounding box center [428, 184] width 92 height 19
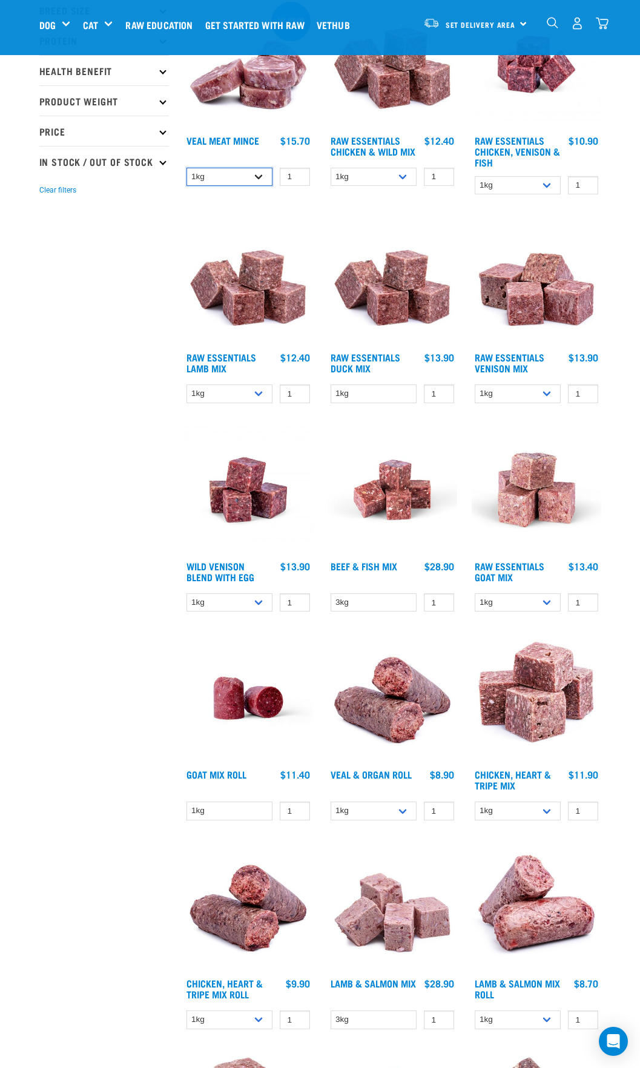
click at [255, 179] on select "1kg 3kg" at bounding box center [229, 177] width 87 height 19
select select "703"
click at [186, 168] on select "1kg 3kg" at bounding box center [229, 177] width 87 height 19
click at [232, 141] on link "Veal Meat Mince" at bounding box center [222, 139] width 73 height 5
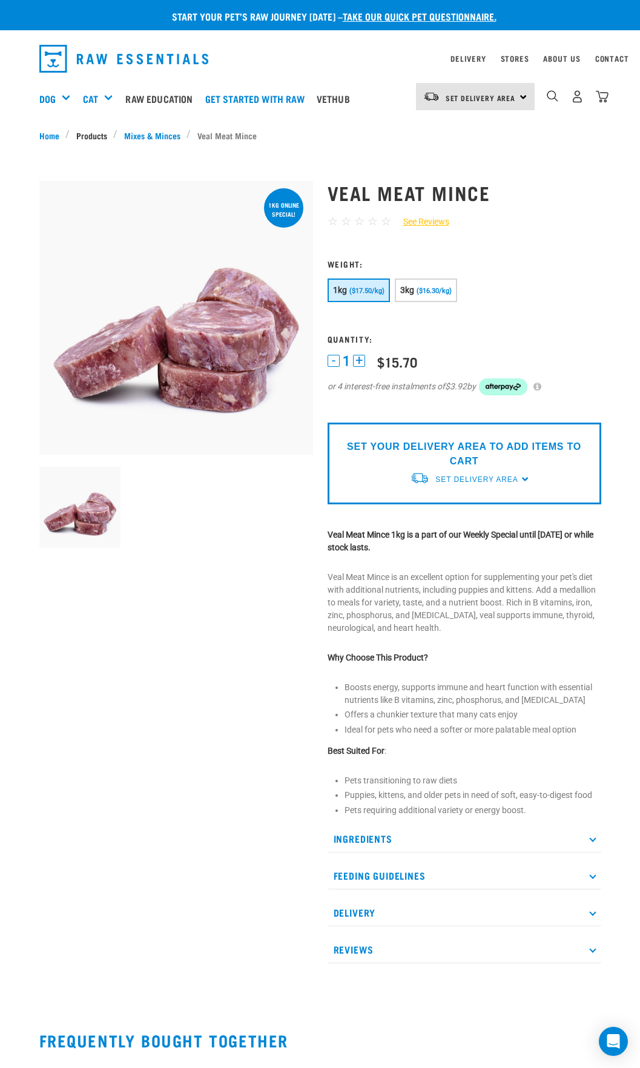
click at [96, 136] on link "Products" at bounding box center [92, 135] width 44 height 13
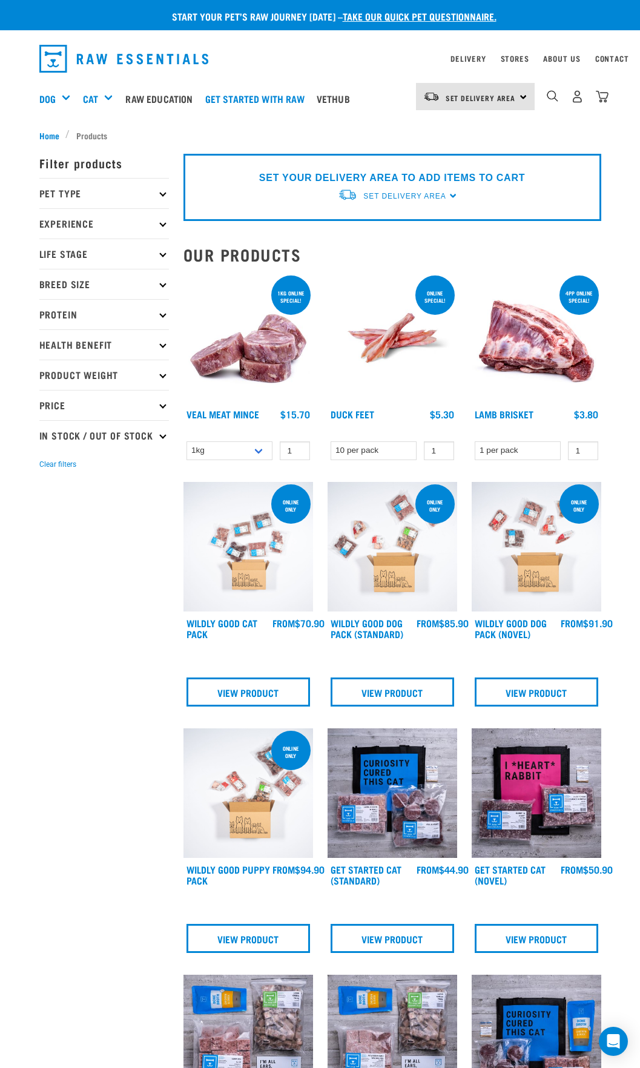
click at [72, 307] on p "Protein" at bounding box center [104, 314] width 130 height 30
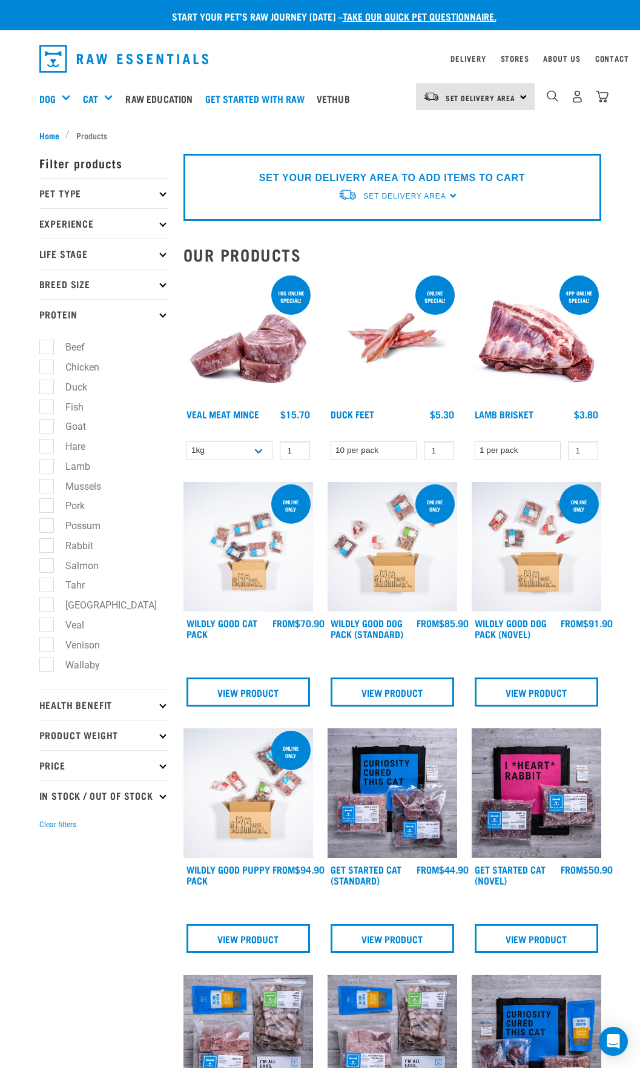
click at [83, 728] on p "Product Weight" at bounding box center [104, 735] width 130 height 30
click at [74, 192] on p "Pet Type" at bounding box center [104, 193] width 130 height 30
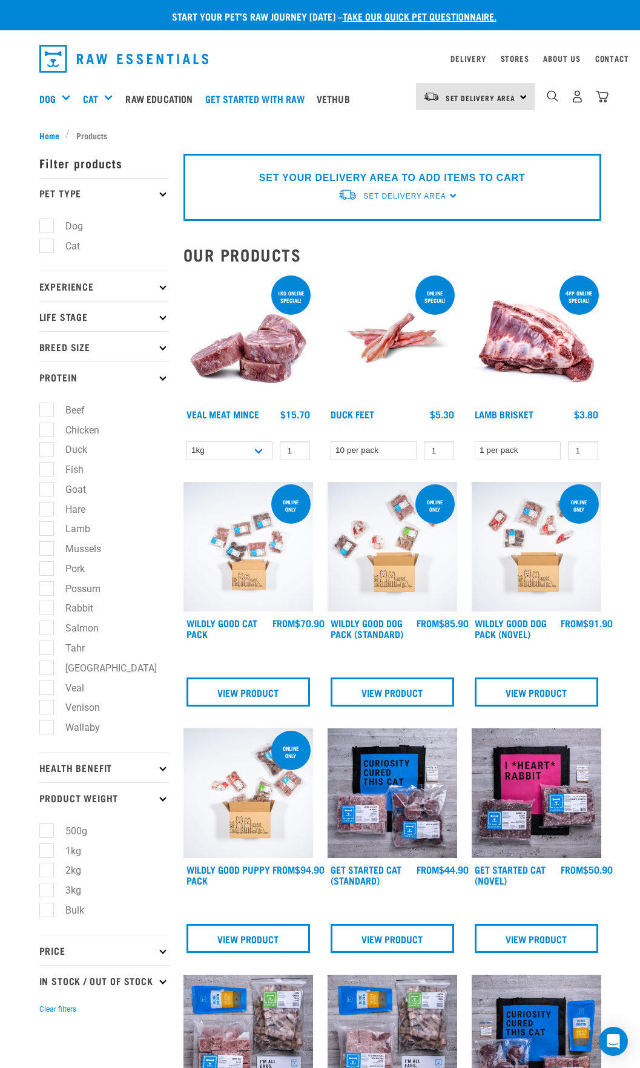
click at [73, 409] on label "Beef" at bounding box center [68, 409] width 44 height 15
click at [47, 409] on input "Beef" at bounding box center [43, 408] width 8 height 8
checkbox input "true"
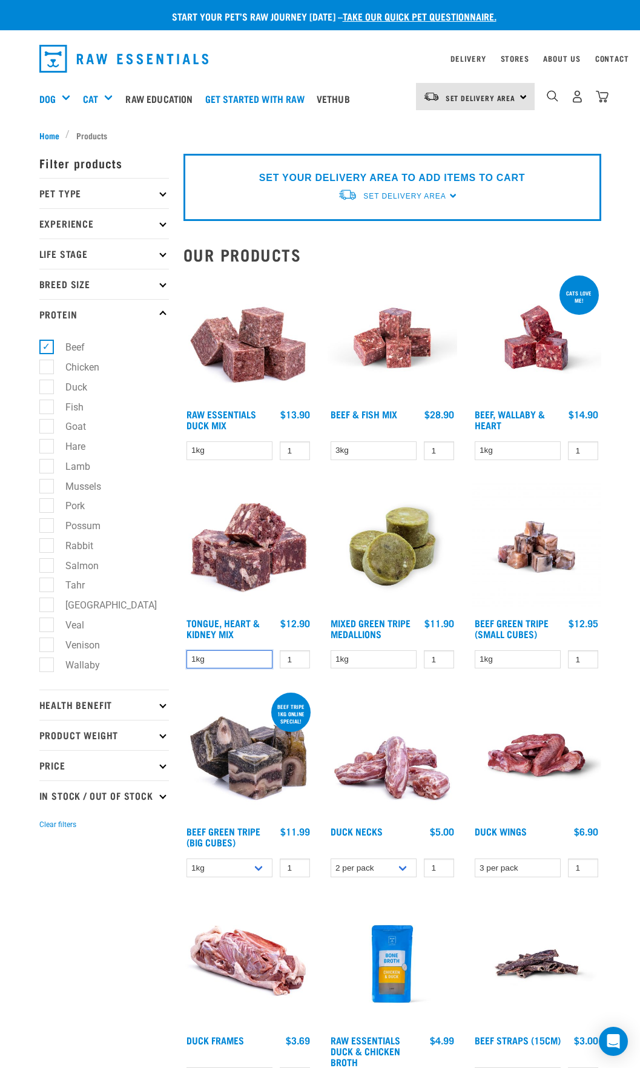
click at [229, 663] on select "1kg" at bounding box center [229, 659] width 87 height 19
click at [68, 623] on label "Veal" at bounding box center [67, 624] width 43 height 15
click at [47, 623] on input "Veal" at bounding box center [43, 623] width 8 height 8
checkbox input "true"
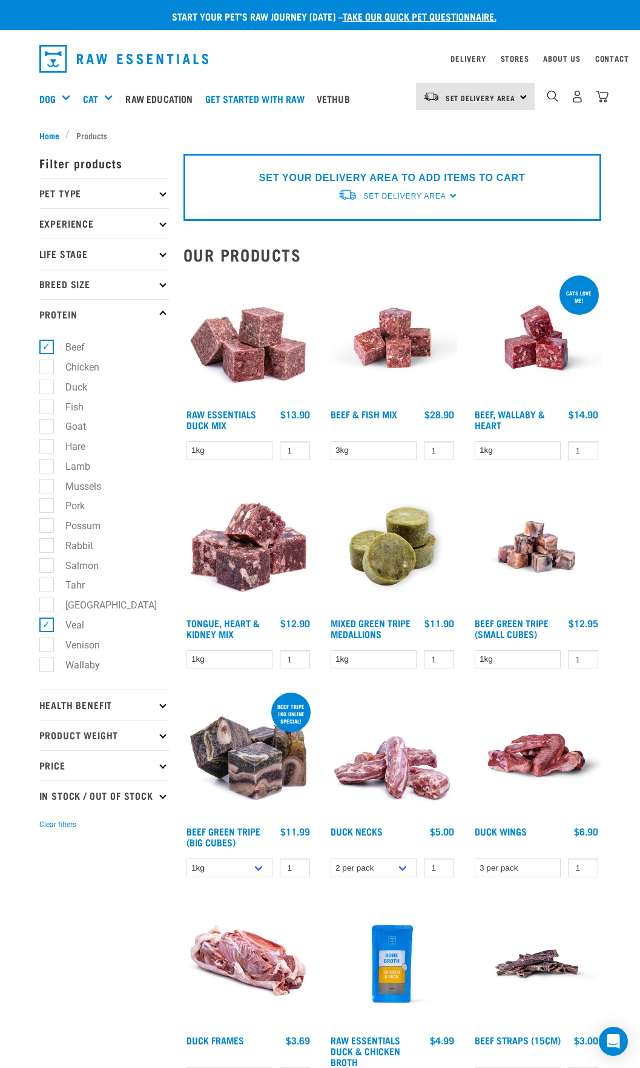
click at [55, 470] on label "Lamb" at bounding box center [70, 466] width 49 height 15
click at [47, 468] on input "Lamb" at bounding box center [43, 464] width 8 height 8
checkbox input "true"
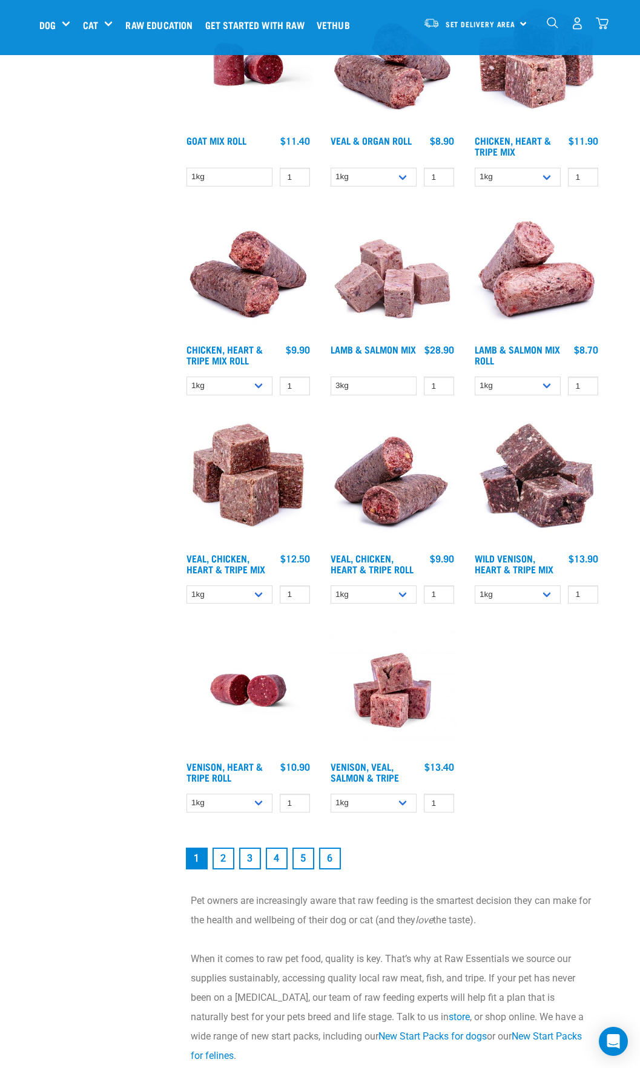
scroll to position [1816, 0]
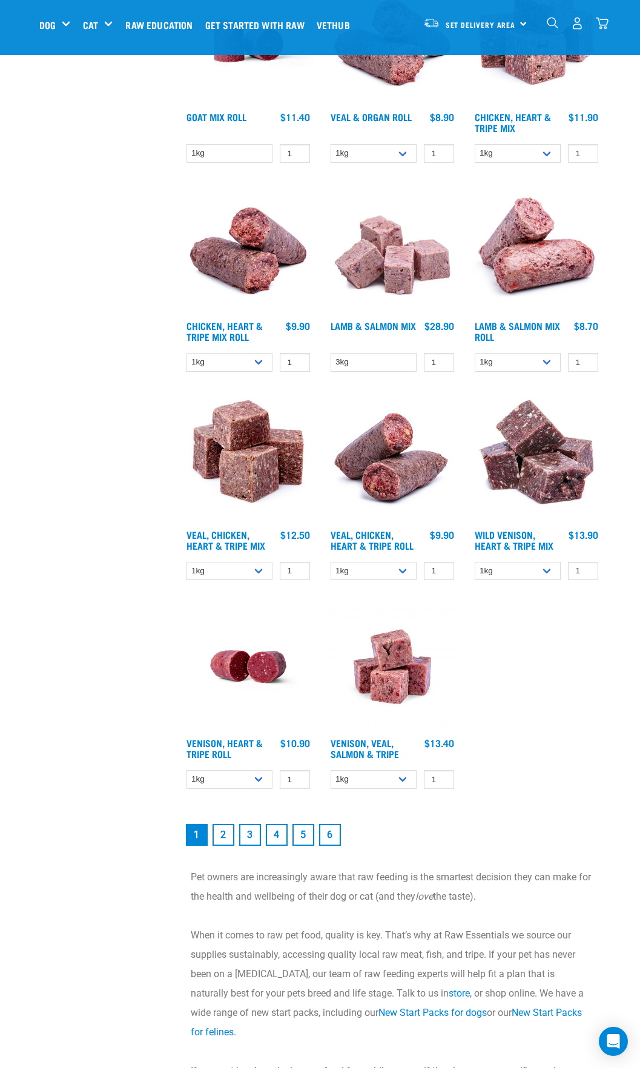
click at [226, 840] on link "2" at bounding box center [223, 835] width 22 height 22
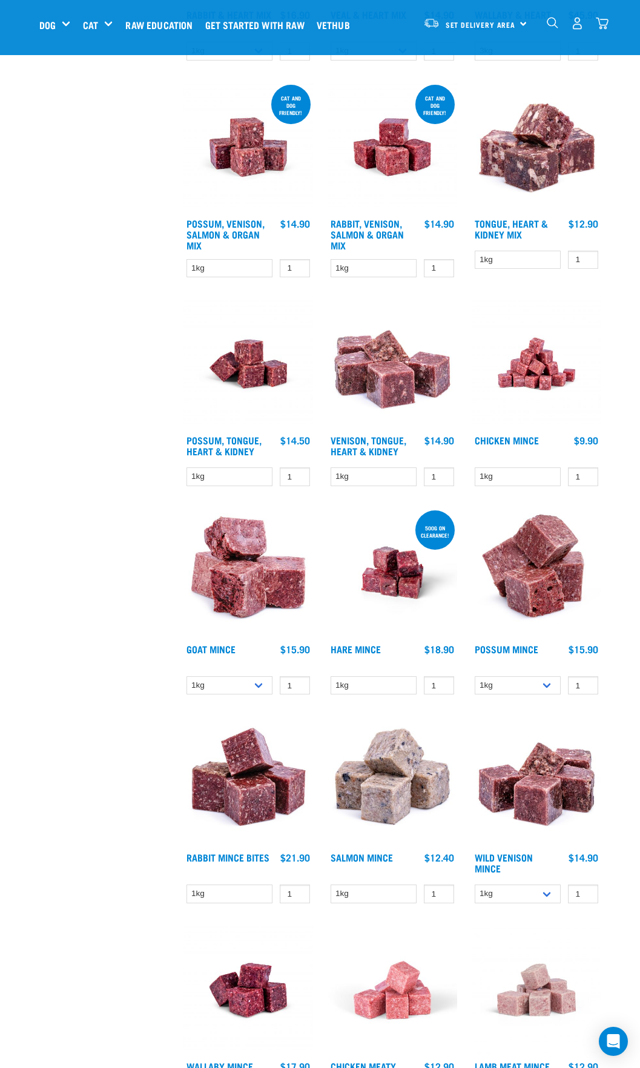
scroll to position [1573, 0]
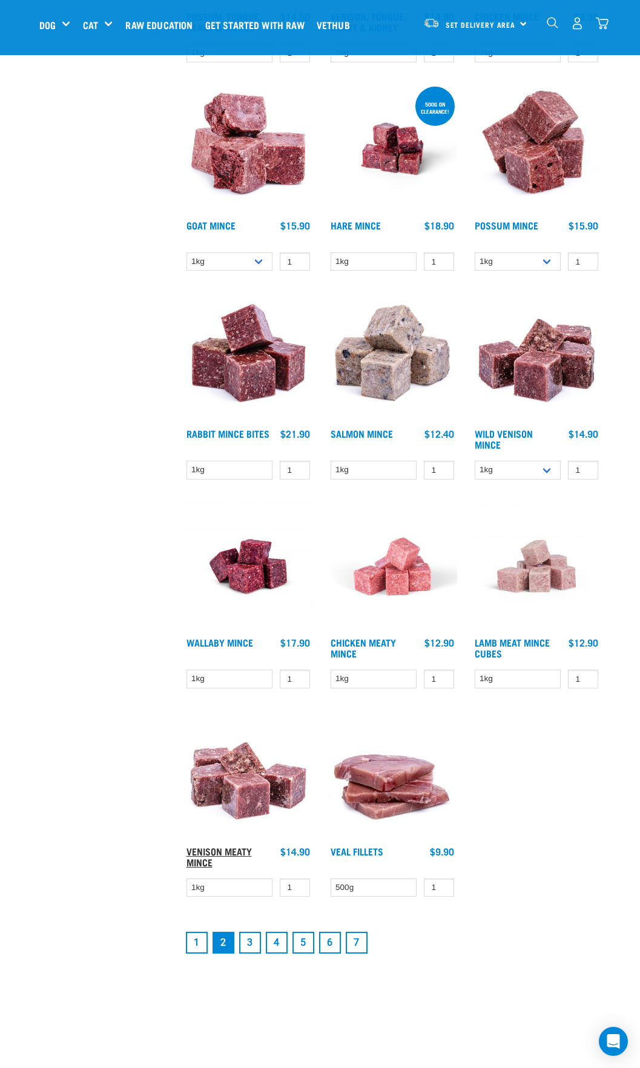
click at [200, 851] on link "Venison Meaty Mince" at bounding box center [218, 856] width 65 height 16
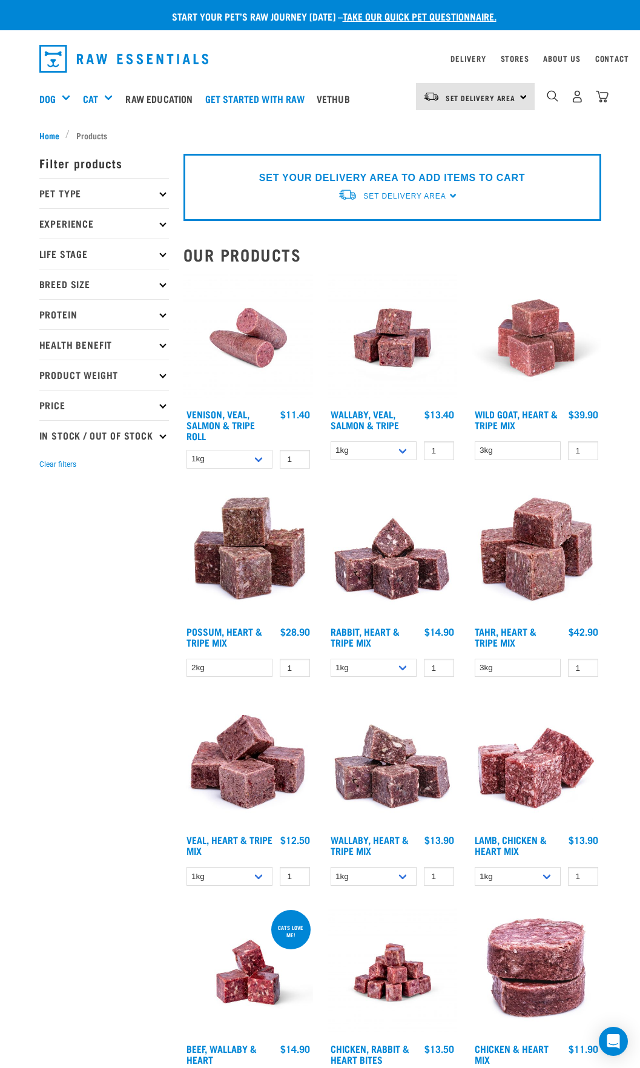
click at [79, 309] on p "Protein" at bounding box center [104, 314] width 130 height 30
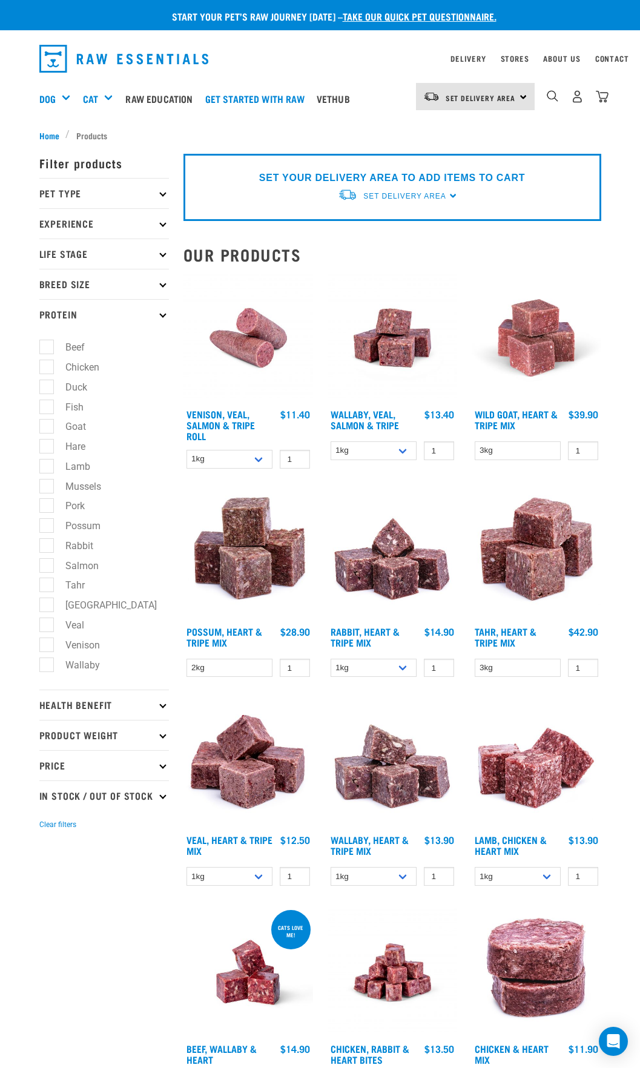
click at [61, 345] on label "Beef" at bounding box center [68, 347] width 44 height 15
click at [47, 345] on input "Beef" at bounding box center [43, 345] width 8 height 8
checkbox input "true"
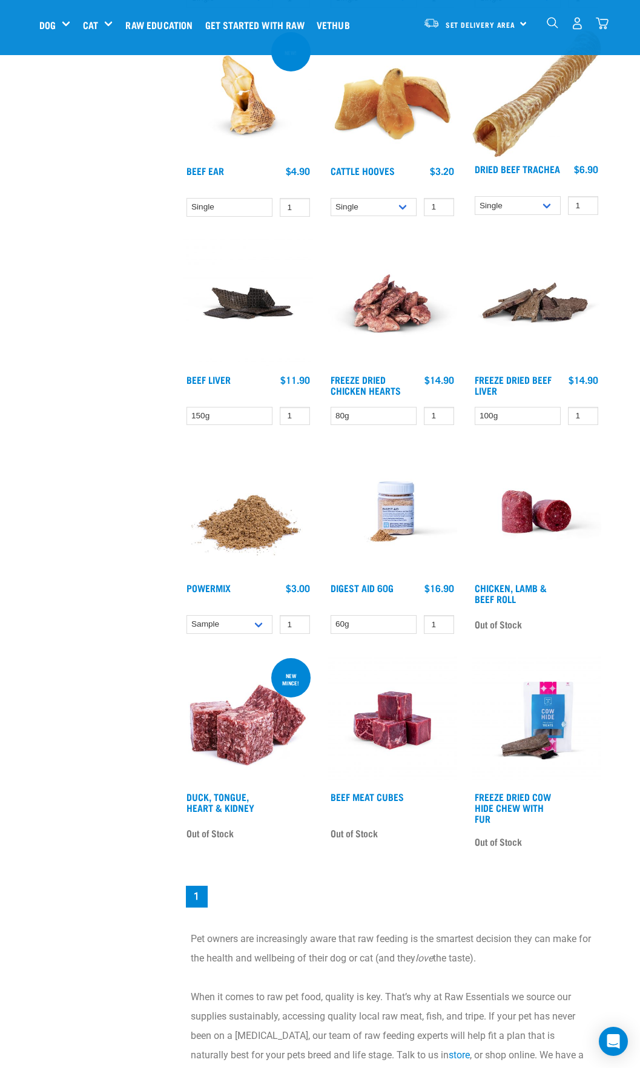
scroll to position [1210, 0]
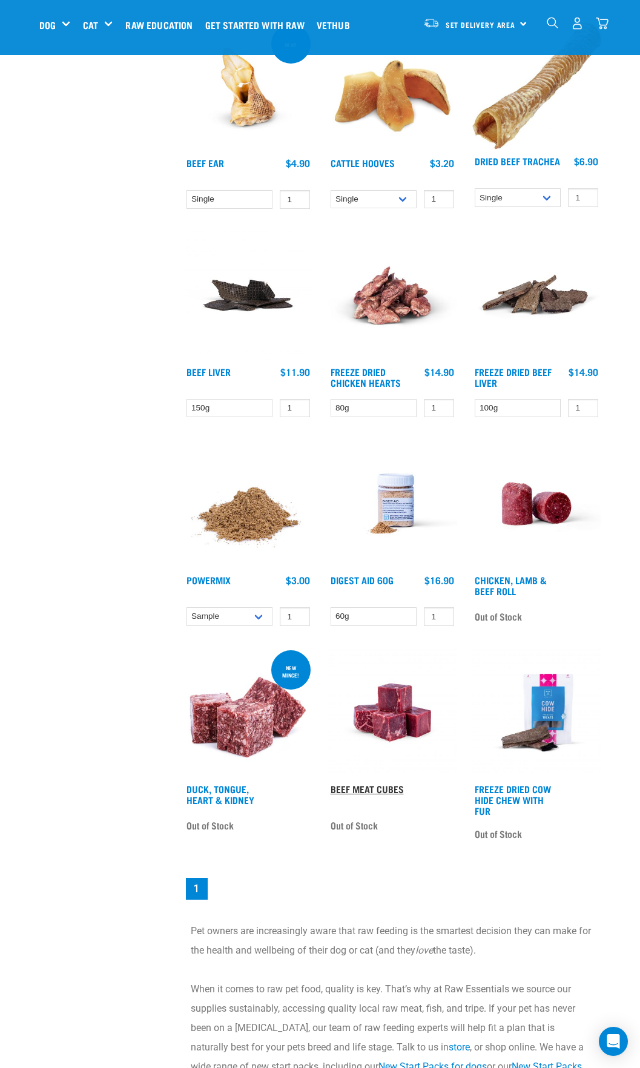
click at [340, 788] on link "Beef Meat Cubes" at bounding box center [366, 788] width 73 height 5
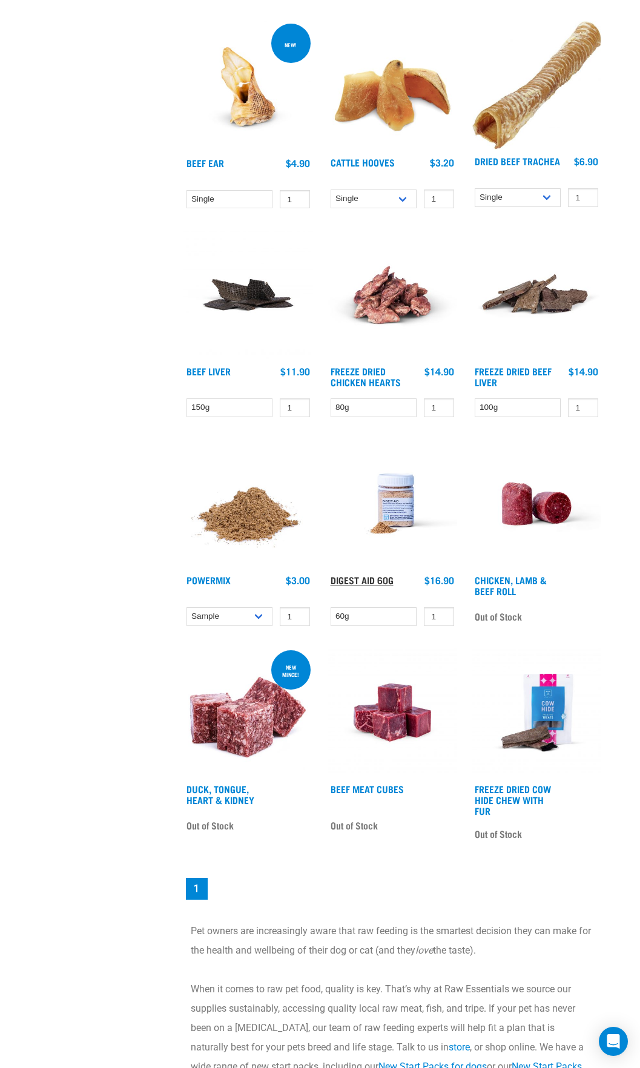
click at [352, 582] on link "Digest Aid 60g" at bounding box center [361, 579] width 63 height 5
